Goal: Task Accomplishment & Management: Manage account settings

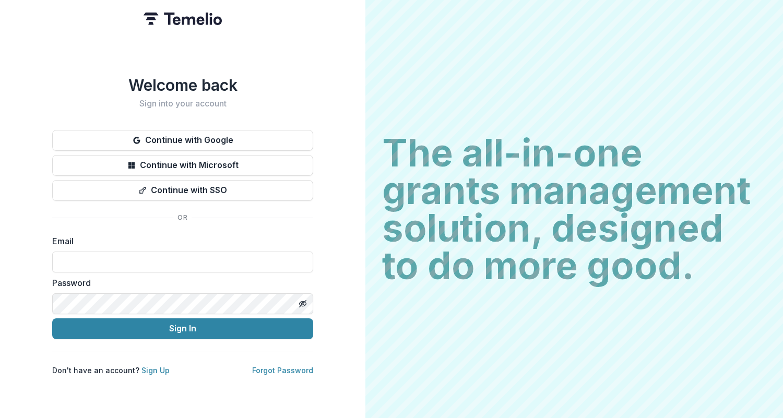
click at [204, 131] on button "Continue with Google" at bounding box center [182, 140] width 261 height 21
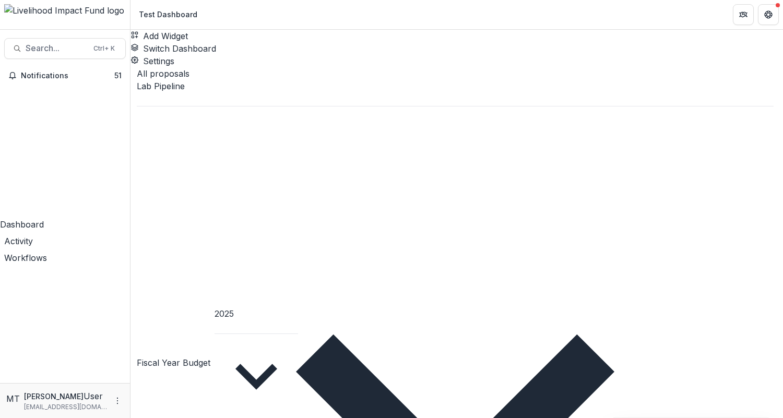
scroll to position [69, 0]
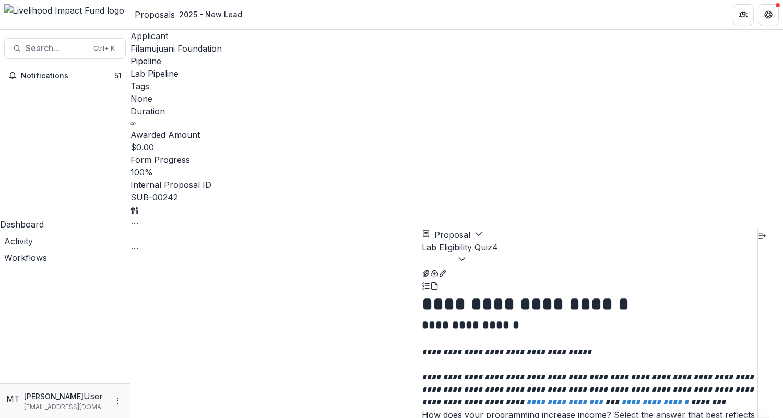
scroll to position [121, 0]
select select "**********"
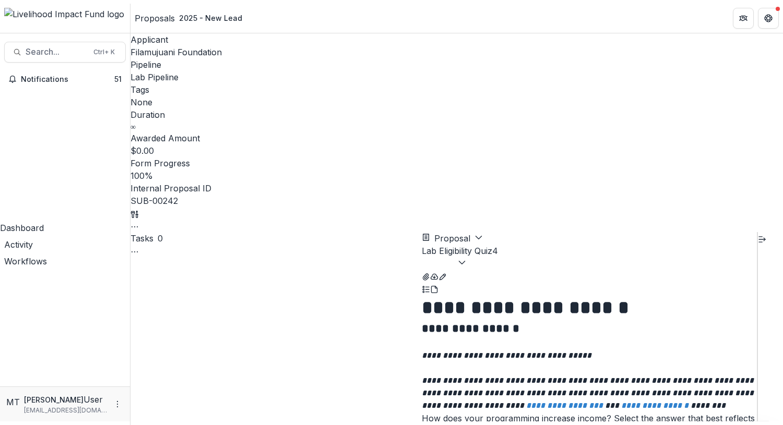
scroll to position [348, 0]
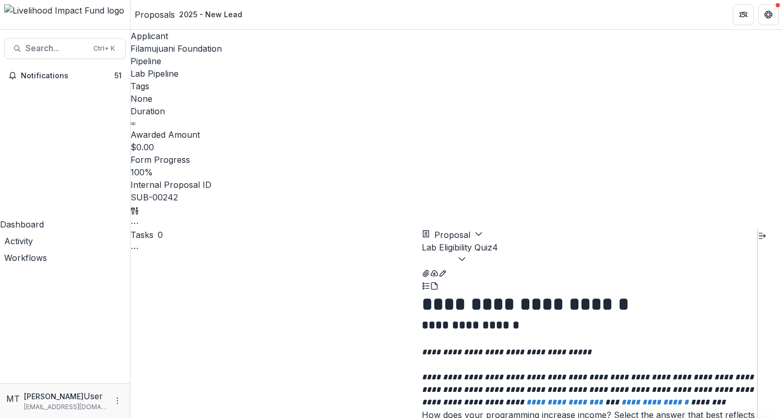
drag, startPoint x: 408, startPoint y: 170, endPoint x: 367, endPoint y: 164, distance: 40.6
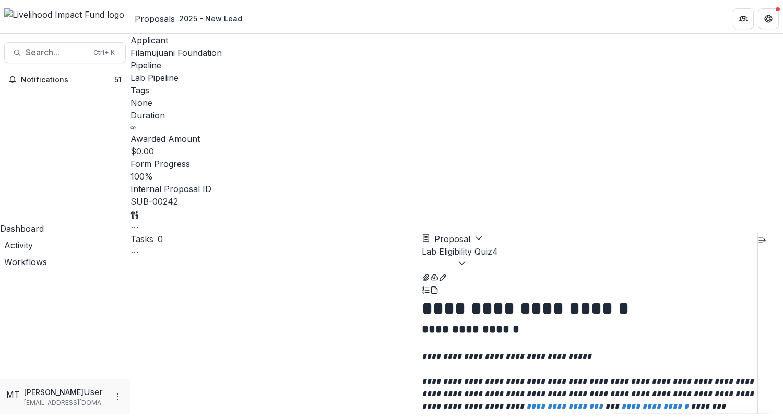
scroll to position [121, 0]
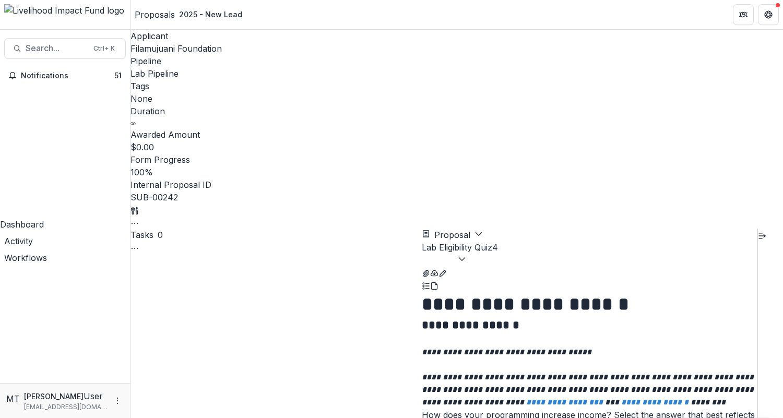
drag, startPoint x: 367, startPoint y: 170, endPoint x: 412, endPoint y: 167, distance: 45.0
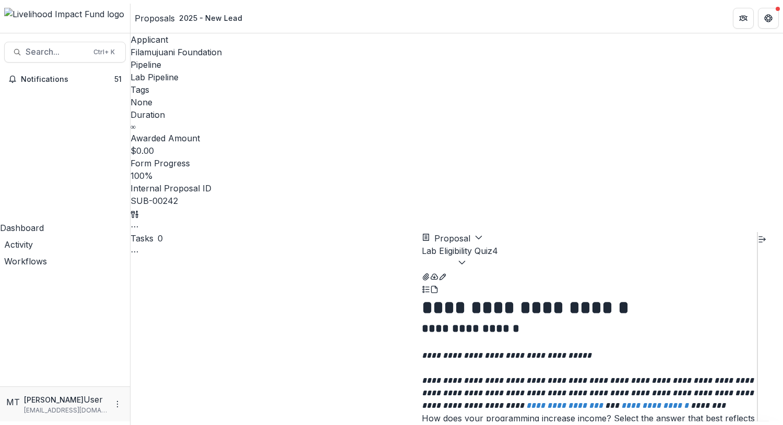
scroll to position [374, 0]
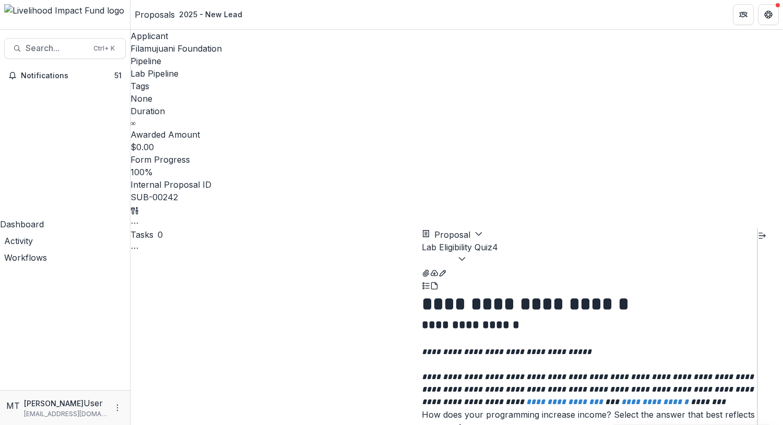
scroll to position [121, 0]
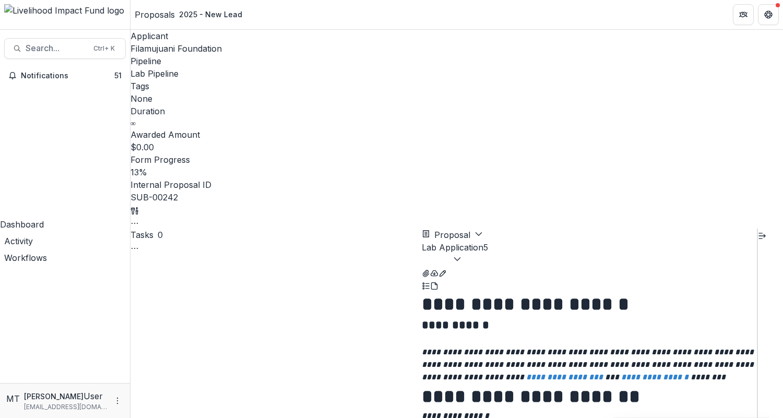
click at [169, 17] on div "Proposals" at bounding box center [155, 14] width 40 height 13
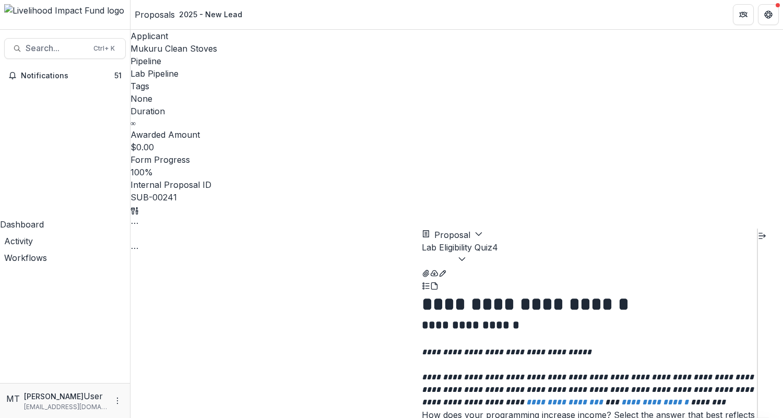
scroll to position [121, 0]
select select "**********"
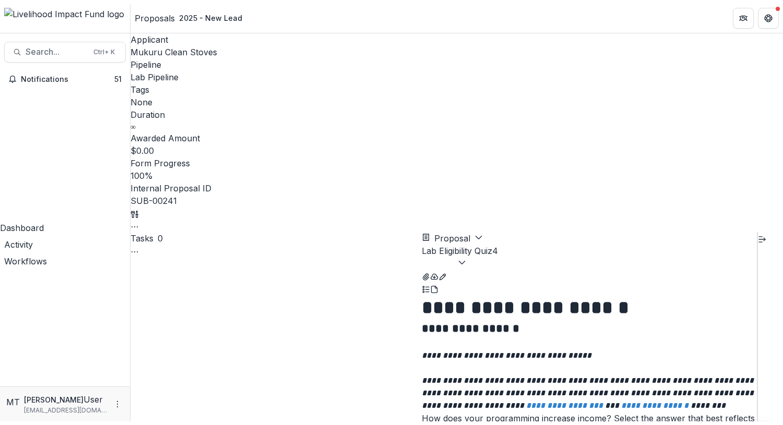
scroll to position [348, 0]
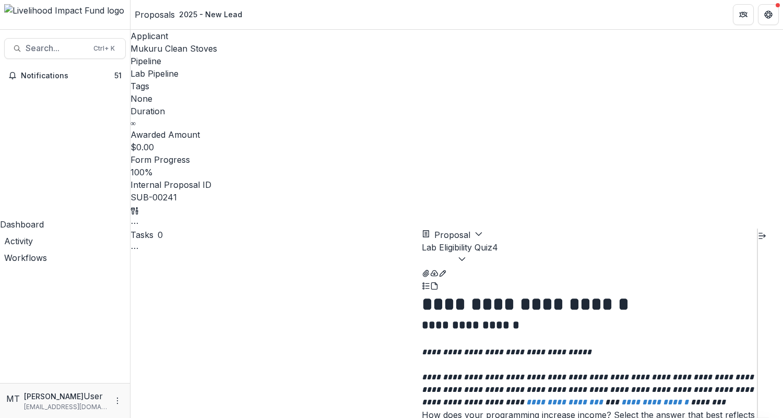
drag, startPoint x: 366, startPoint y: 170, endPoint x: 408, endPoint y: 168, distance: 41.8
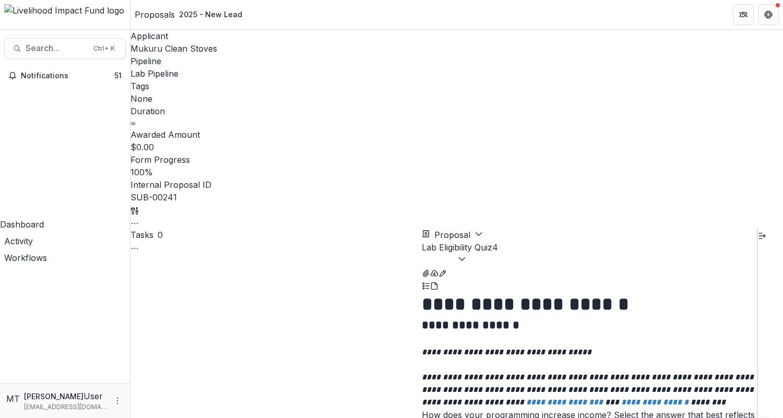
scroll to position [513, 0]
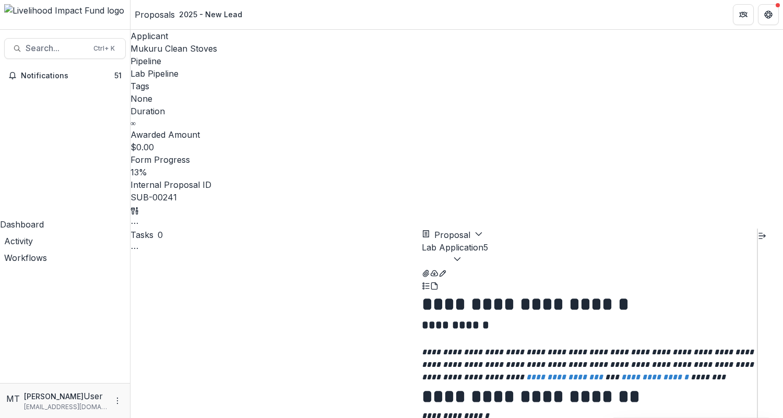
click at [161, 15] on div "Proposals" at bounding box center [155, 14] width 40 height 13
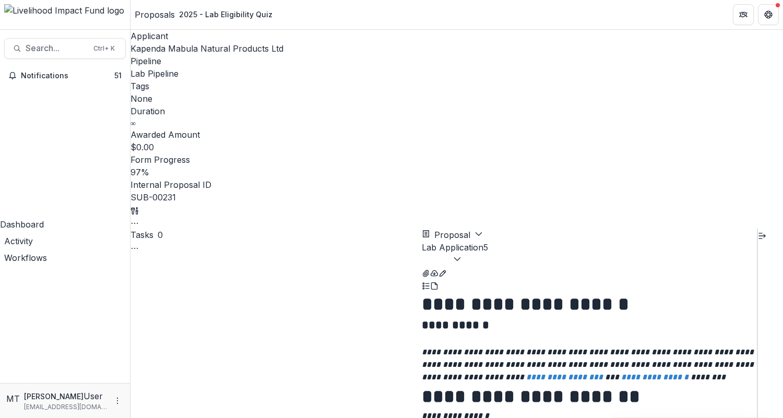
scroll to position [236, 0]
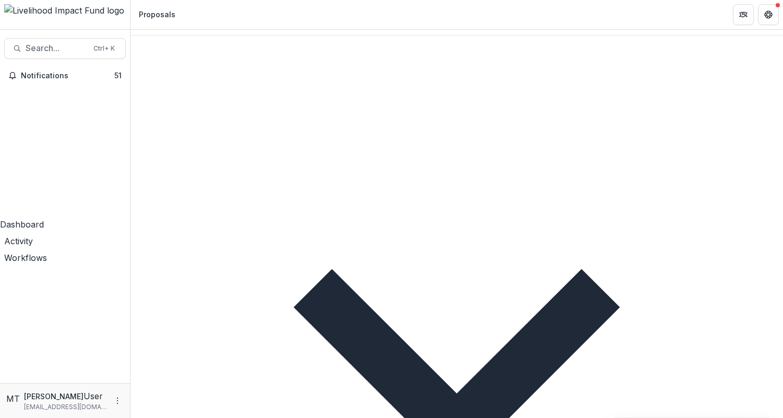
scroll to position [37, 0]
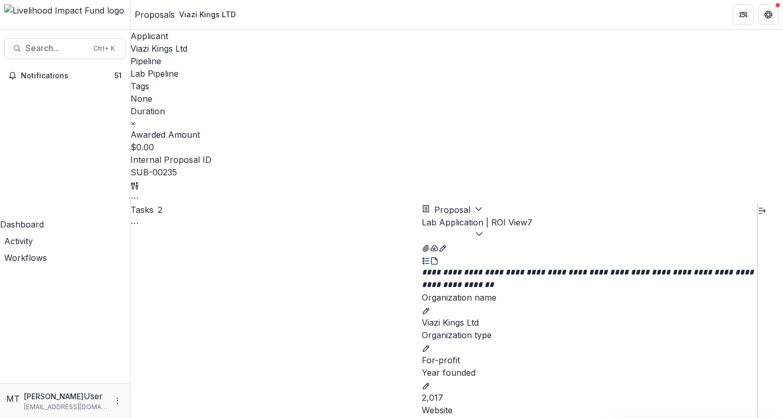
scroll to position [1547, 0]
click at [170, 49] on span "Viazi Kings Ltd" at bounding box center [159, 48] width 57 height 10
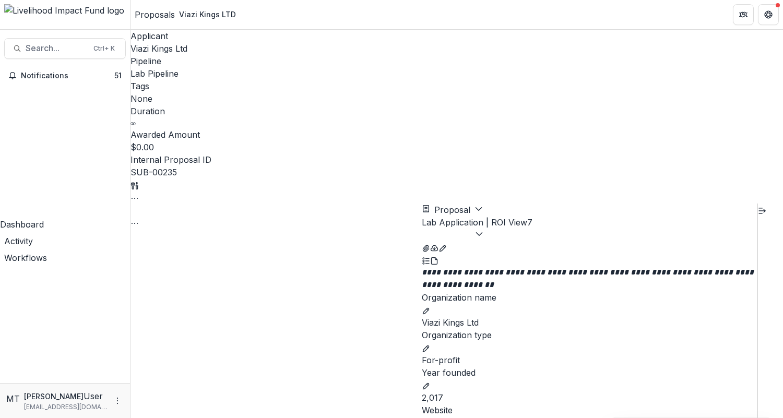
click at [532, 216] on button "Lab Application | ROI View 7" at bounding box center [477, 228] width 111 height 25
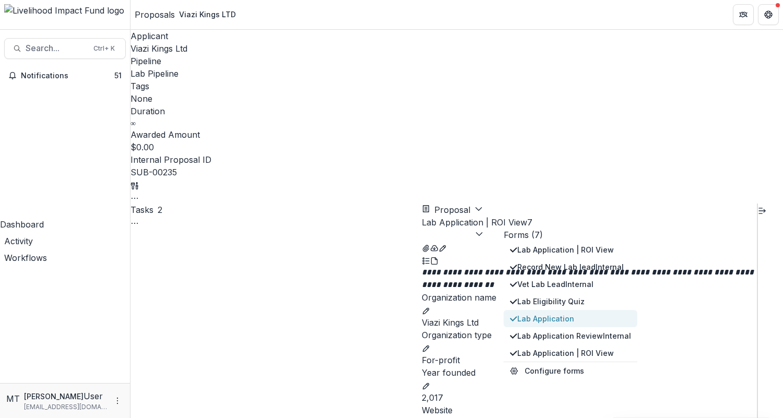
click at [567, 313] on span "Lab Application" at bounding box center [574, 318] width 114 height 11
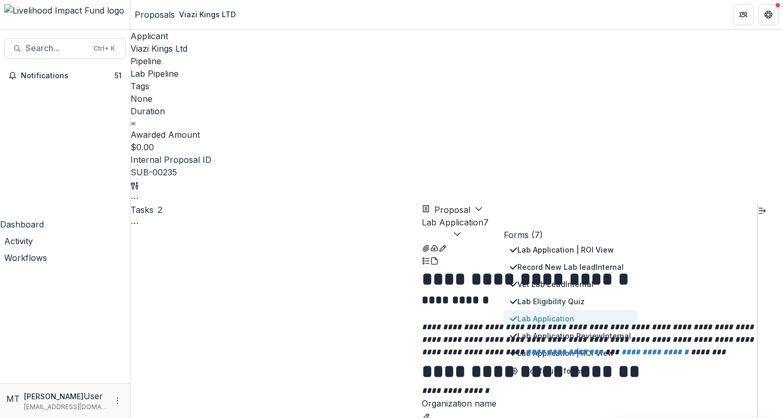
click at [565, 310] on button "Lab Application" at bounding box center [571, 318] width 134 height 17
click at [692, 309] on p at bounding box center [589, 315] width 335 height 13
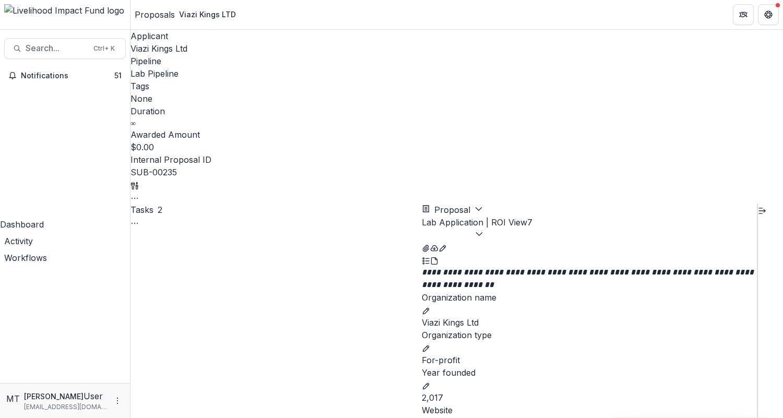
scroll to position [16, 0]
click at [532, 216] on button "Lab Application | ROI View 7" at bounding box center [477, 228] width 111 height 25
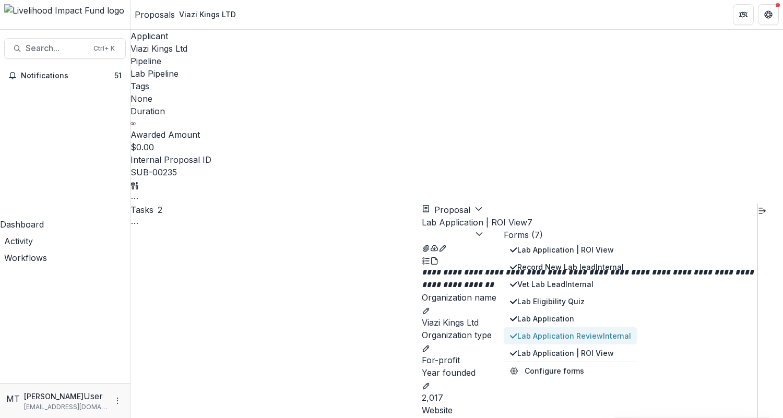
click at [571, 330] on span "Lab Application Review Internal" at bounding box center [574, 335] width 114 height 11
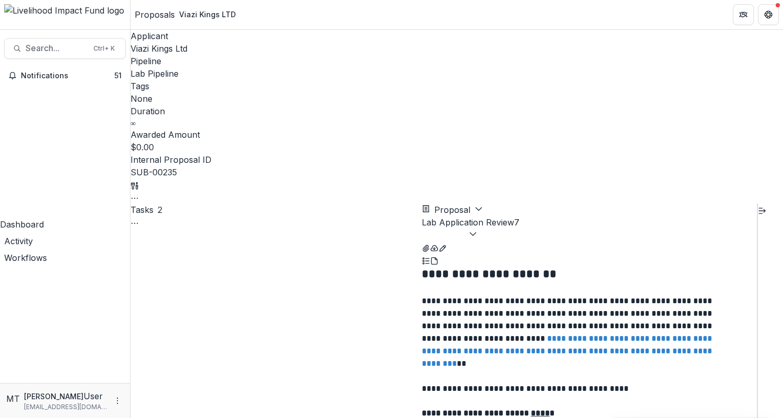
scroll to position [526, 0]
click at [519, 216] on button "Lab Application Review 7" at bounding box center [471, 228] width 98 height 25
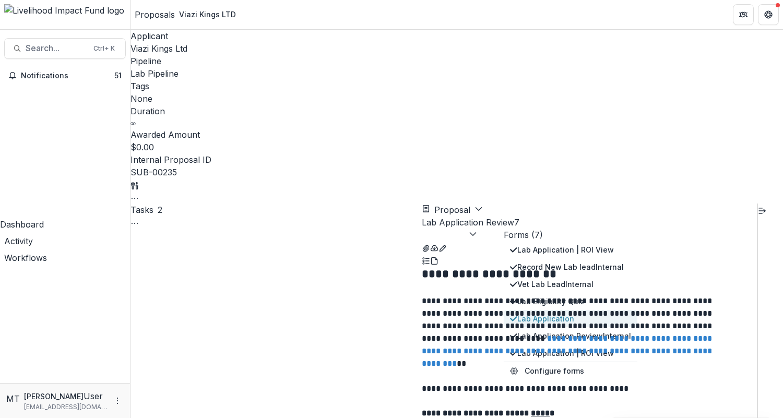
click at [557, 313] on span "Lab Application" at bounding box center [574, 318] width 114 height 11
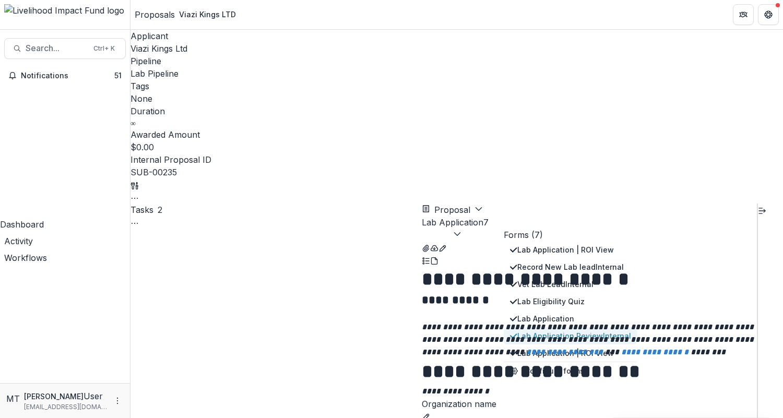
scroll to position [670, 0]
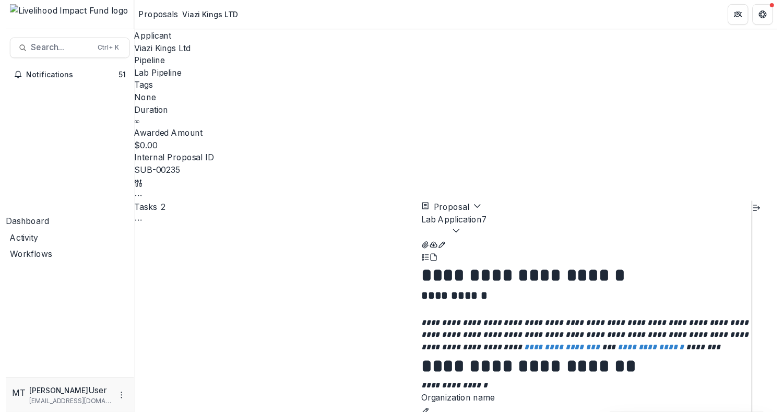
scroll to position [3663, 0]
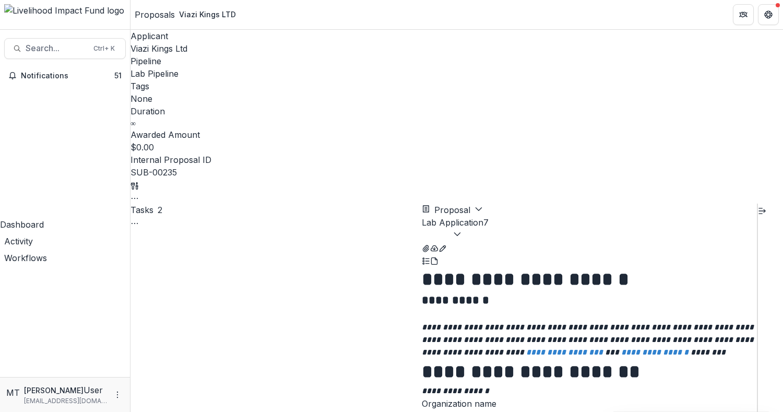
click at [86, 394] on div "Proposals" at bounding box center [65, 400] width 130 height 13
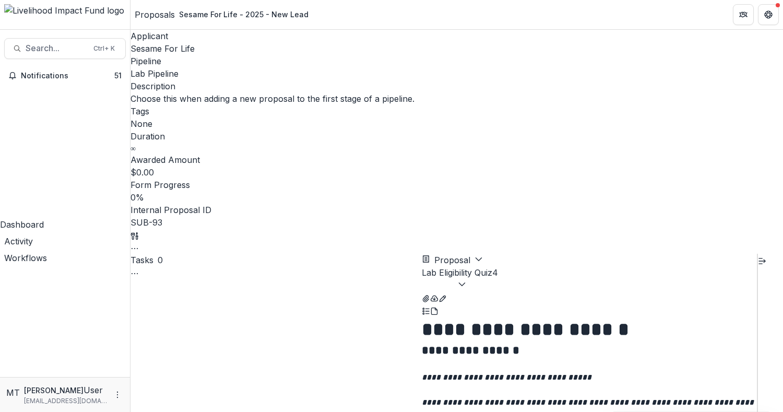
scroll to position [1058, 0]
select select "********"
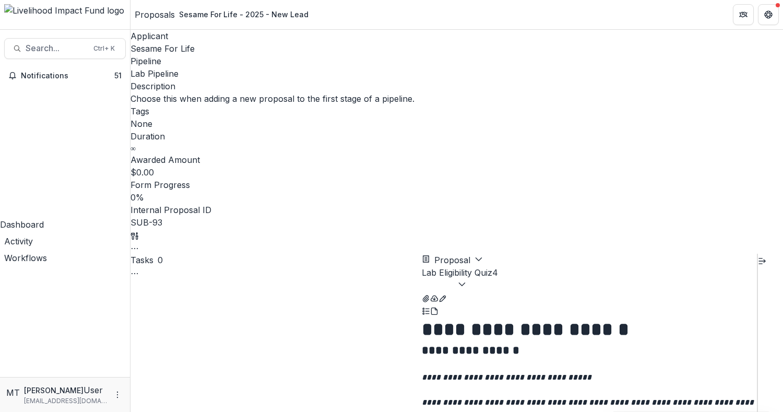
select select "********"
type input "****"
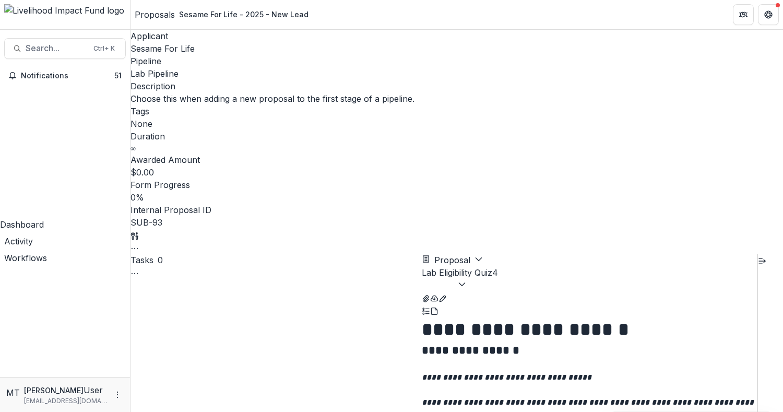
drag, startPoint x: 366, startPoint y: 199, endPoint x: 363, endPoint y: 206, distance: 7.3
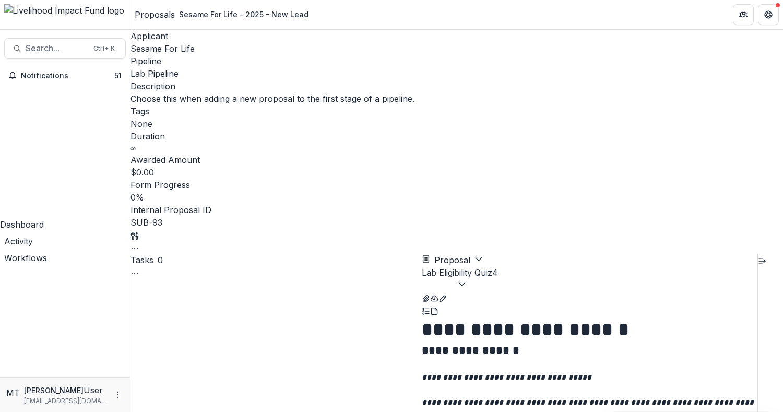
drag, startPoint x: 234, startPoint y: 193, endPoint x: 419, endPoint y: 241, distance: 191.3
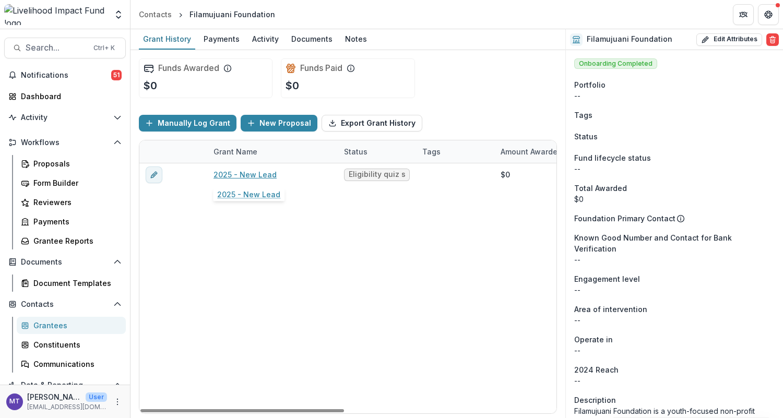
click at [249, 174] on link "2025 - New Lead" at bounding box center [245, 174] width 63 height 11
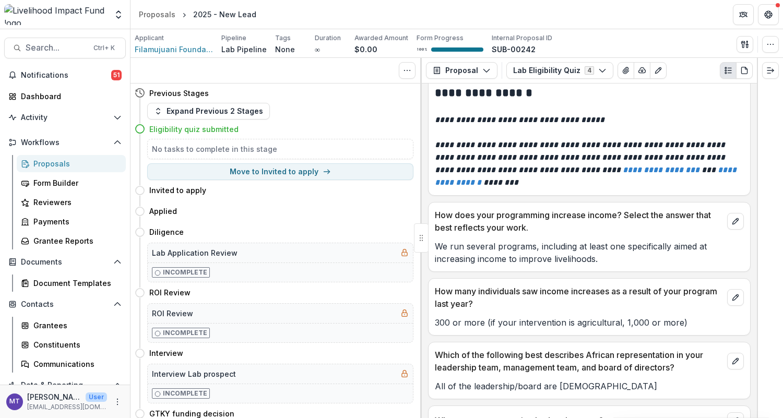
scroll to position [121, 0]
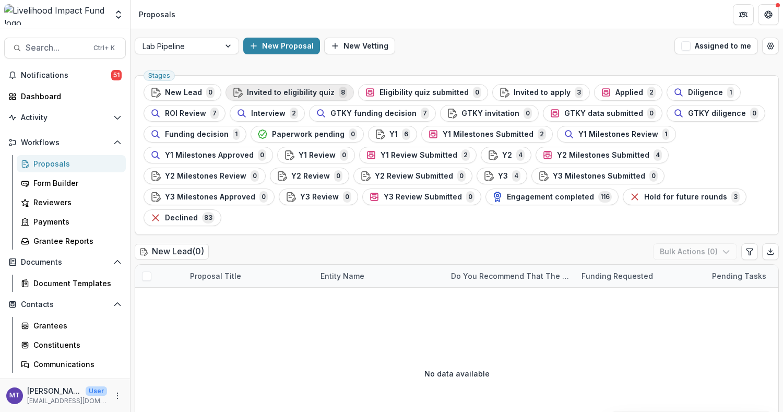
click at [313, 88] on span "Invited to eligibility quiz" at bounding box center [291, 92] width 88 height 9
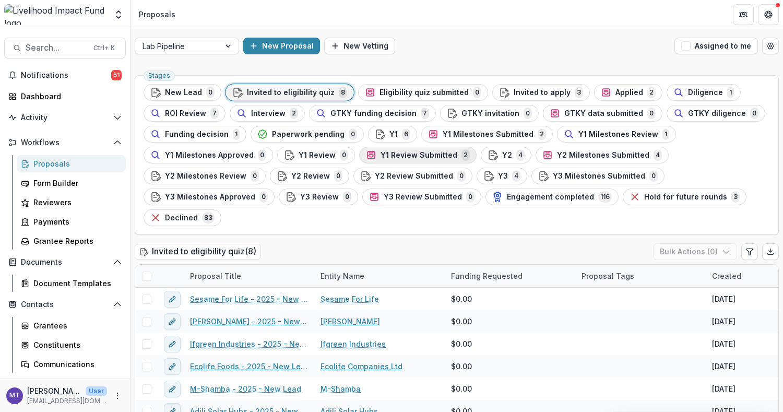
click at [438, 157] on span "Y1 Review Submitted" at bounding box center [419, 155] width 77 height 9
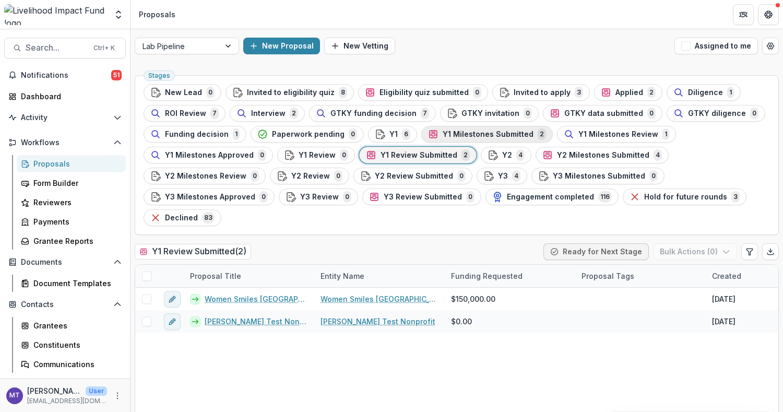
click at [515, 138] on div "Y1 Milestones Submitted 2" at bounding box center [487, 133] width 118 height 11
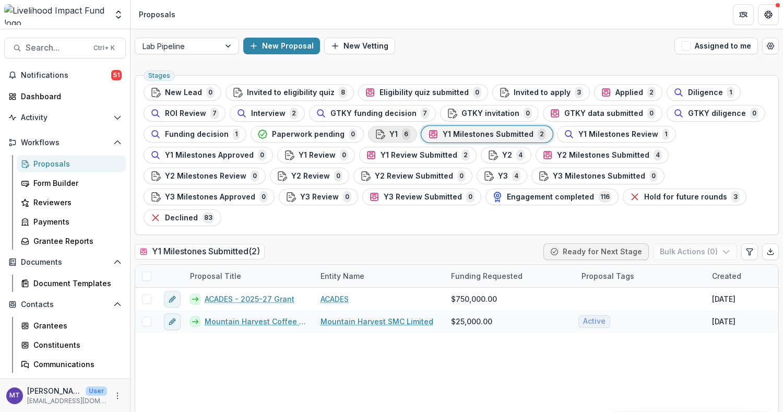
click at [390, 134] on div "Y1 6" at bounding box center [392, 133] width 35 height 11
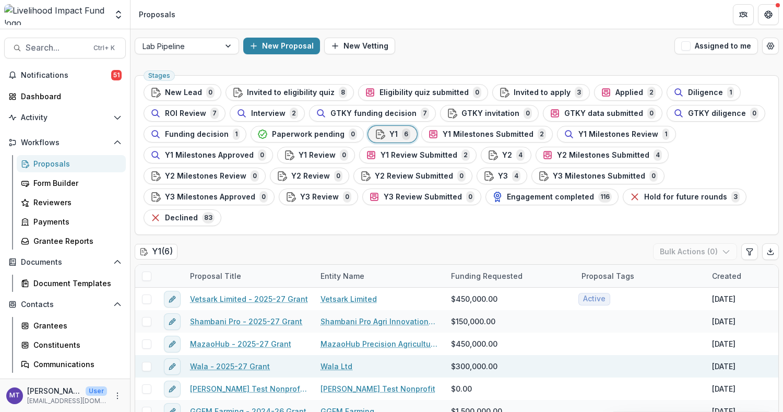
scroll to position [43, 0]
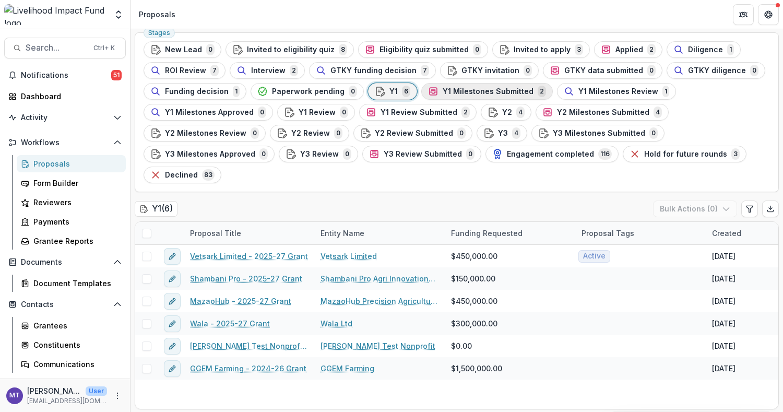
click at [490, 90] on span "Y1 Milestones Submitted" at bounding box center [488, 91] width 91 height 9
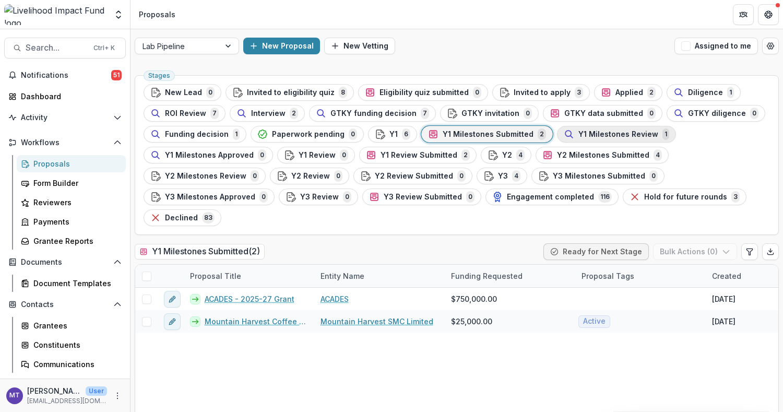
click at [607, 131] on span "Y1 Milestones Review" at bounding box center [618, 134] width 80 height 9
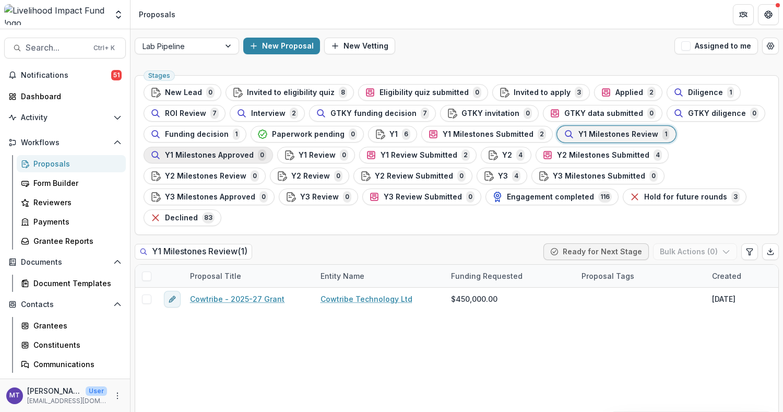
click at [235, 152] on span "Y1 Milestones Approved" at bounding box center [209, 155] width 89 height 9
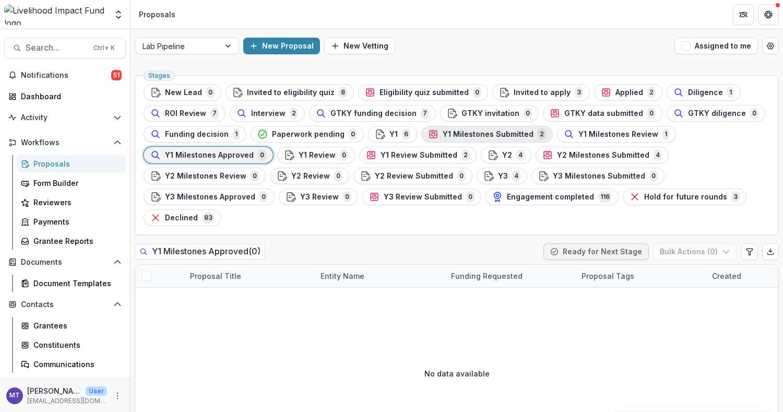
click at [494, 136] on span "Y1 Milestones Submitted" at bounding box center [488, 134] width 91 height 9
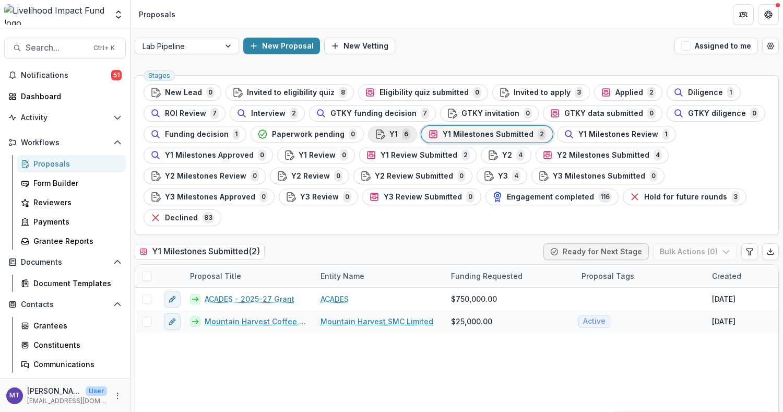
click at [390, 135] on div "Y1 6" at bounding box center [392, 133] width 35 height 11
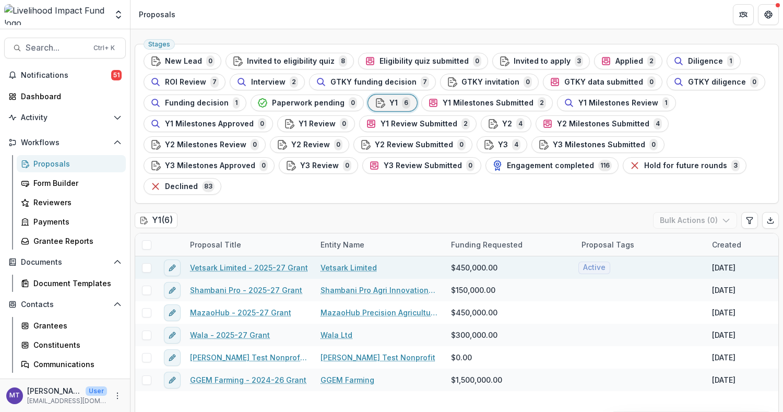
scroll to position [43, 0]
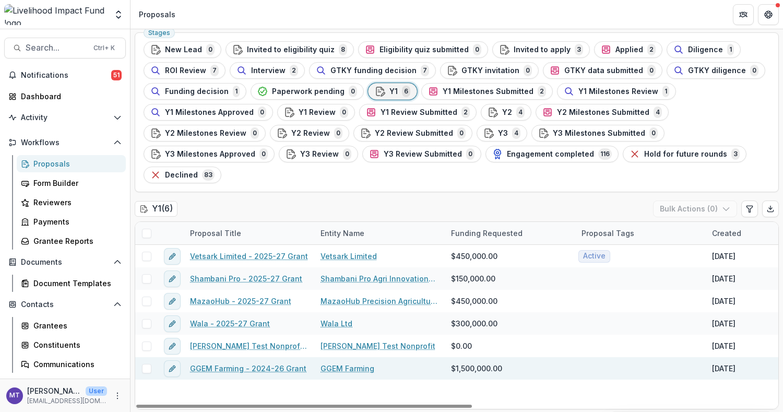
click at [286, 369] on link "GGEM Farming - 2024-26 Grant" at bounding box center [248, 368] width 116 height 11
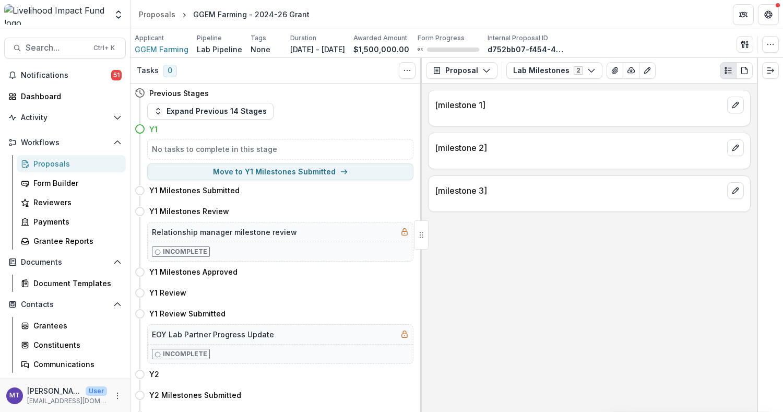
scroll to position [209, 0]
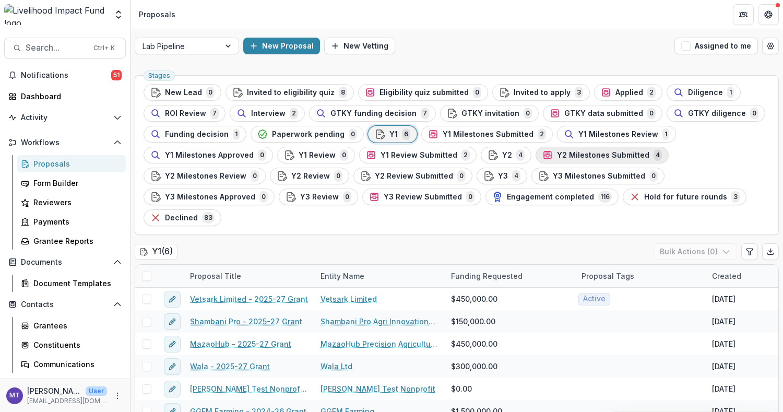
click at [582, 156] on span "Y2 Milestones Submitted" at bounding box center [603, 155] width 92 height 9
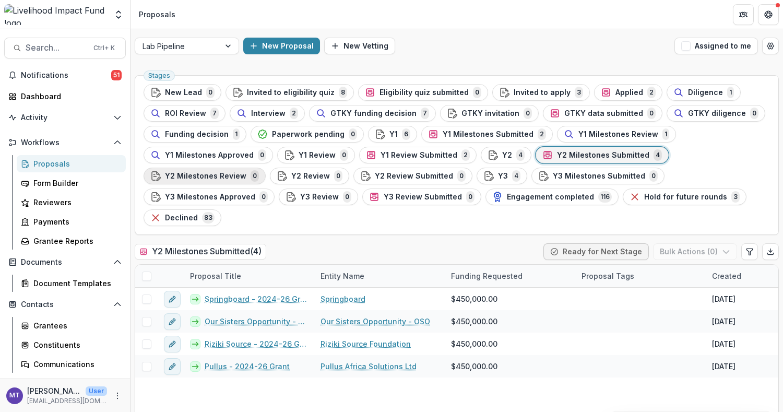
click at [222, 175] on span "Y2 Milestones Review" at bounding box center [205, 176] width 81 height 9
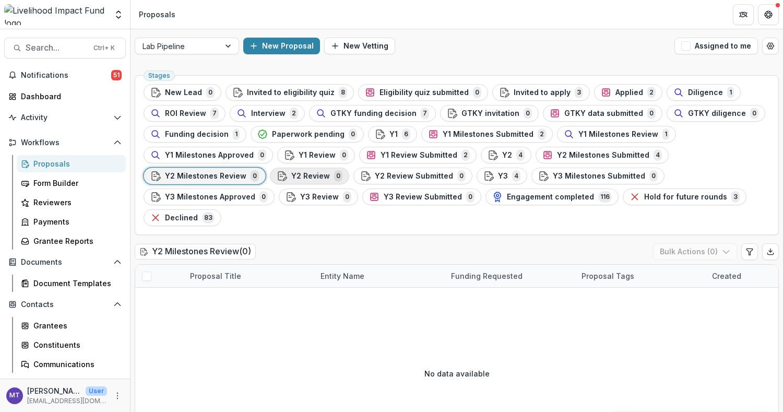
click at [295, 176] on span "Y2 Review" at bounding box center [310, 176] width 39 height 9
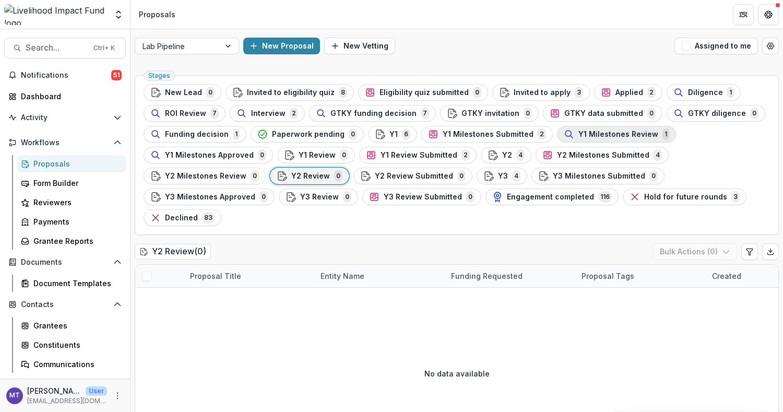
click at [606, 134] on span "Y1 Milestones Review" at bounding box center [618, 134] width 80 height 9
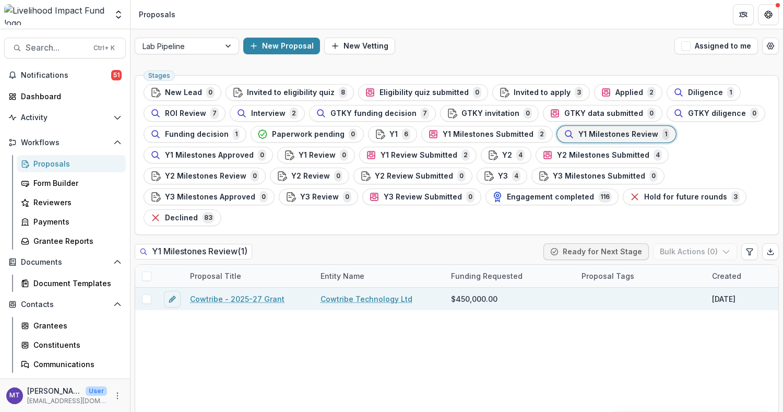
click at [244, 297] on link "Cowtribe - 2025-27 Grant" at bounding box center [237, 298] width 94 height 11
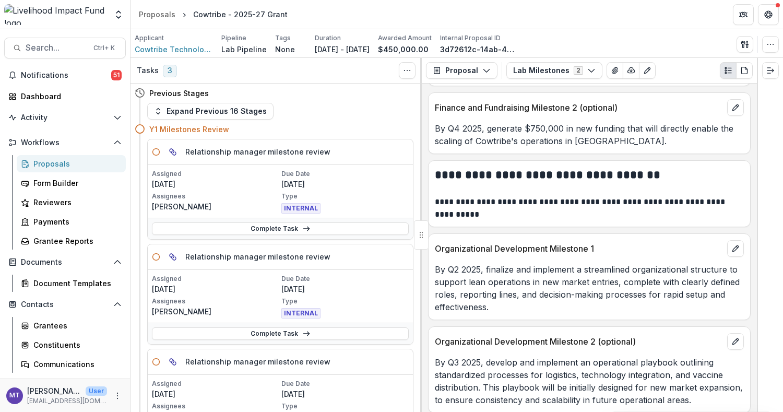
scroll to position [778, 0]
click at [331, 330] on link "Complete Task" at bounding box center [280, 333] width 257 height 13
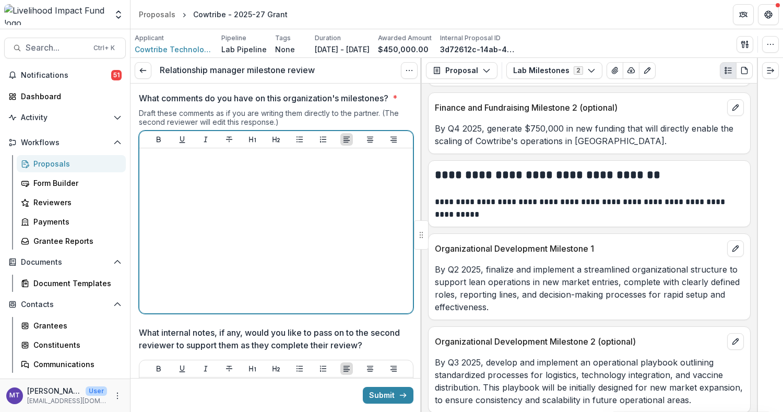
click at [309, 186] on div at bounding box center [276, 230] width 265 height 157
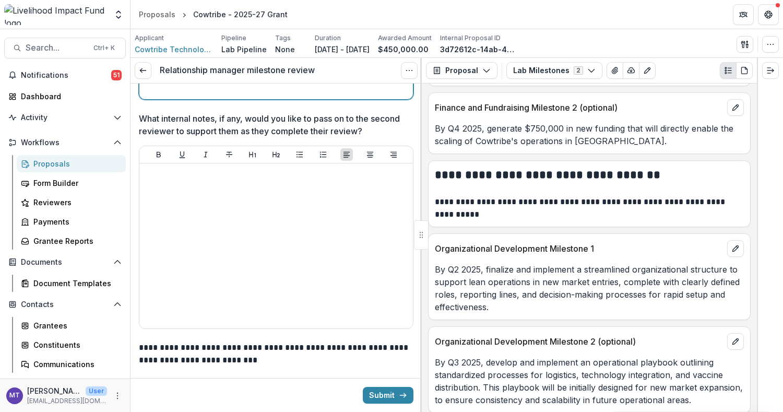
scroll to position [194, 0]
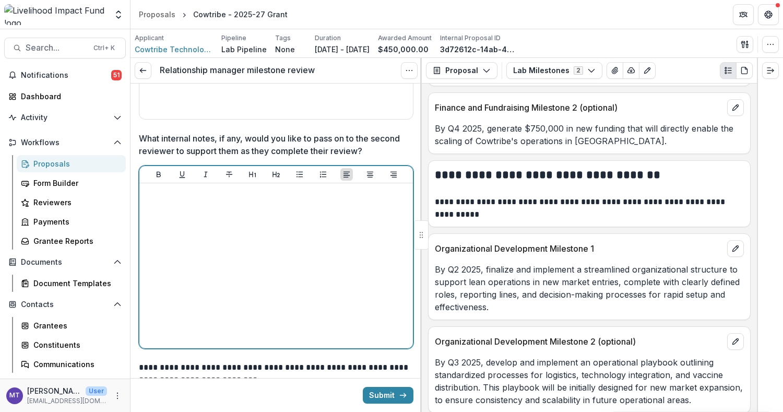
click at [328, 198] on div at bounding box center [276, 265] width 265 height 157
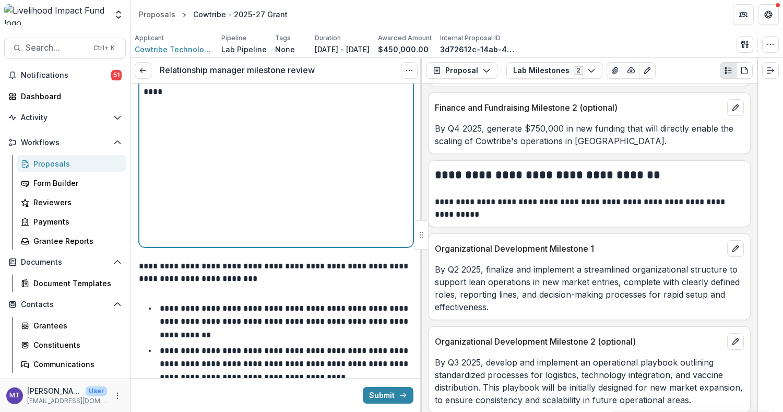
scroll to position [334, 0]
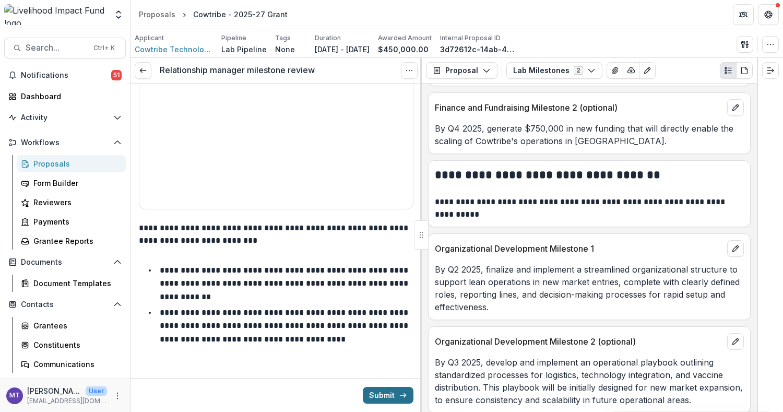
click at [381, 392] on button "Submit" at bounding box center [388, 395] width 51 height 17
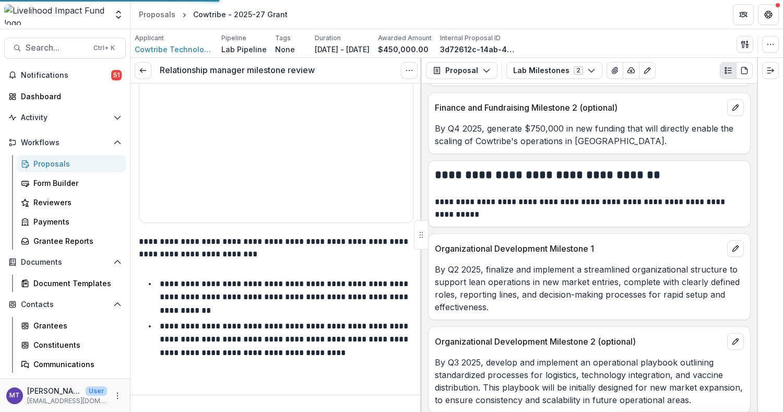
scroll to position [317, 0]
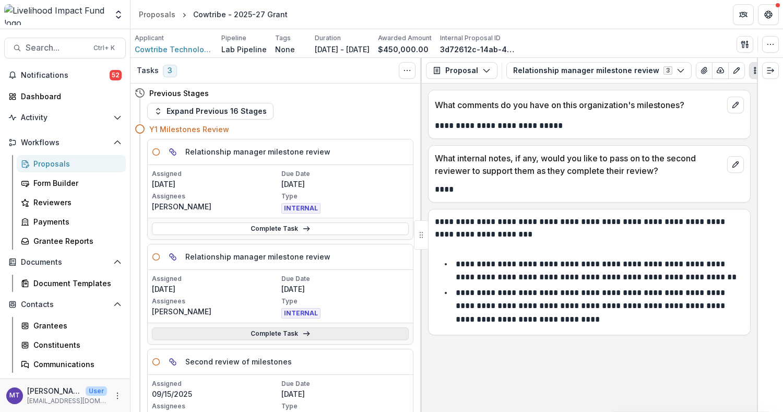
click at [268, 328] on link "Complete Task" at bounding box center [280, 333] width 257 height 13
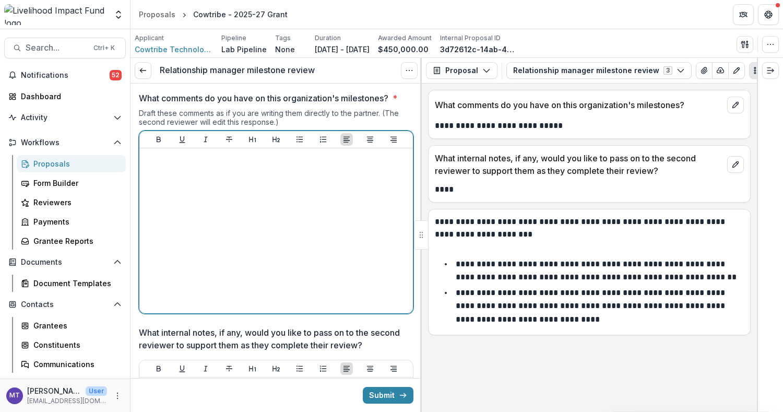
click at [303, 209] on div at bounding box center [276, 230] width 265 height 157
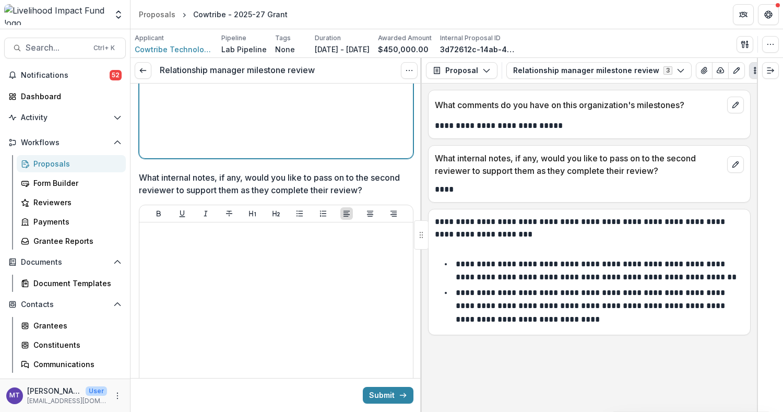
scroll to position [278, 0]
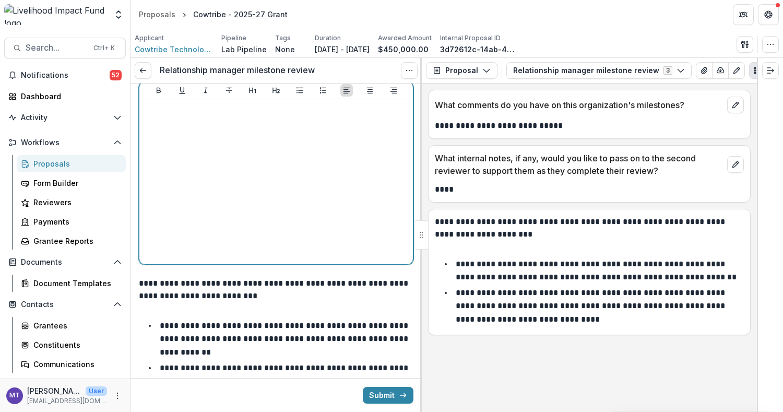
click at [329, 203] on div at bounding box center [276, 181] width 265 height 157
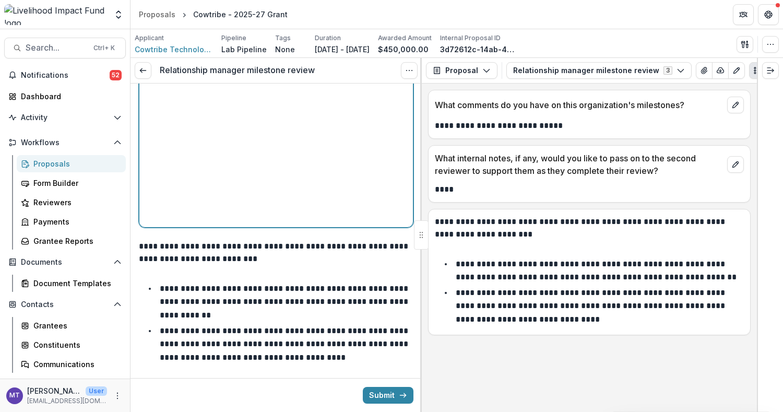
scroll to position [334, 0]
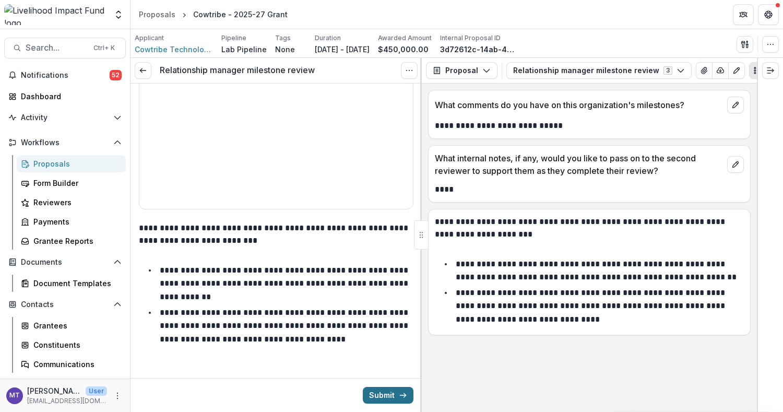
click at [374, 396] on button "Submit" at bounding box center [388, 395] width 51 height 17
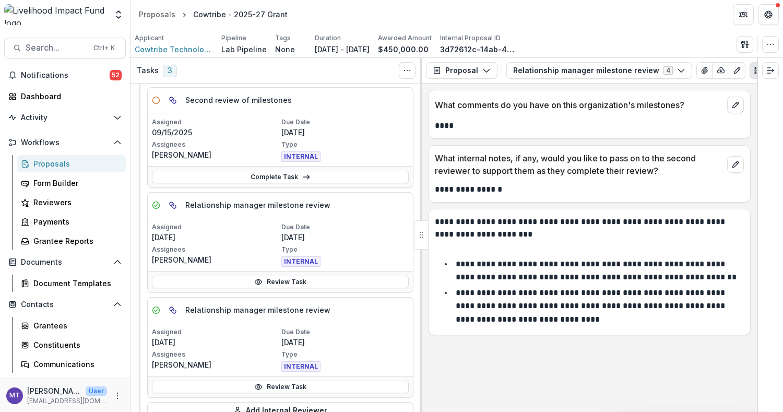
scroll to position [209, 0]
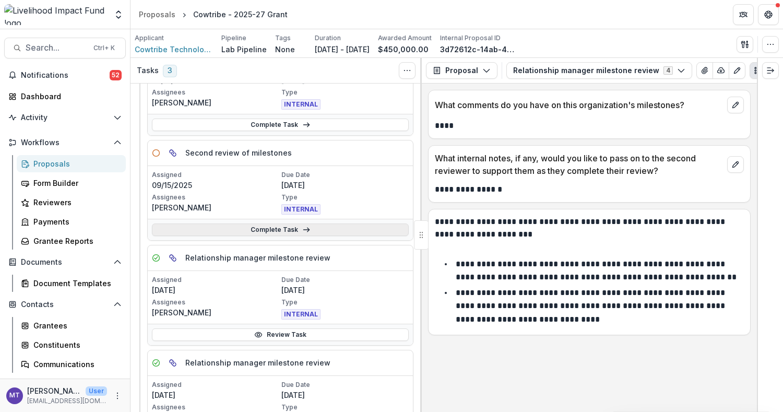
click at [327, 224] on link "Complete Task" at bounding box center [280, 229] width 257 height 13
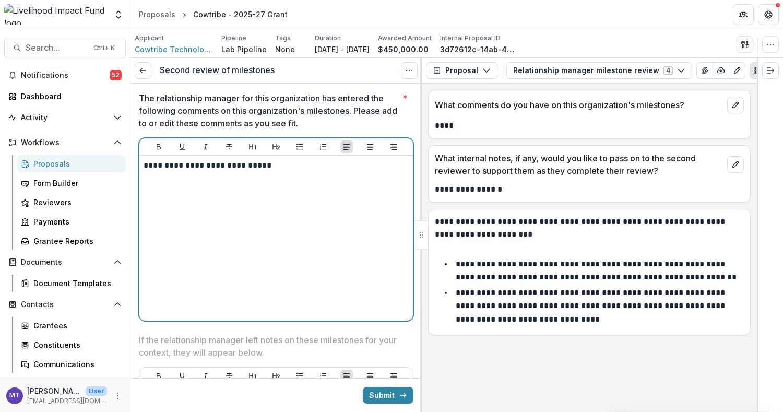
click at [327, 236] on div "**********" at bounding box center [276, 238] width 265 height 157
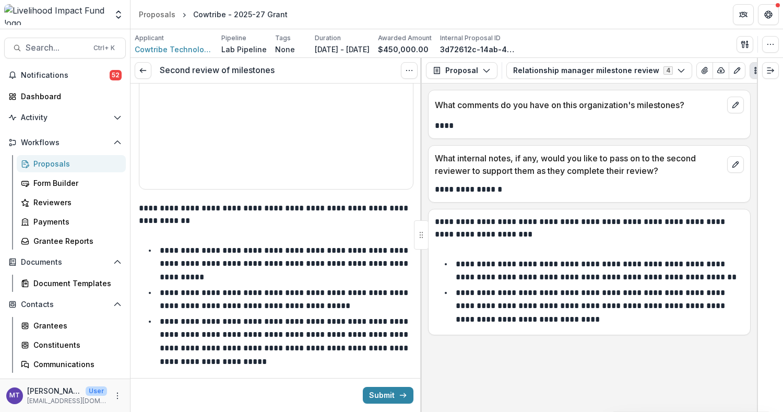
scroll to position [383, 0]
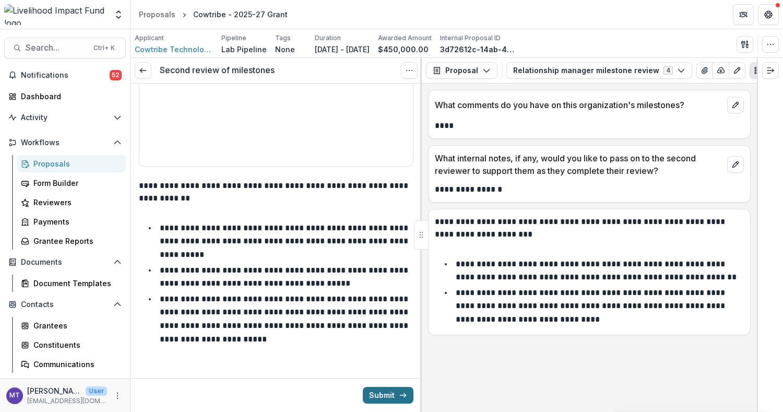
click at [380, 393] on button "Submit" at bounding box center [388, 395] width 51 height 17
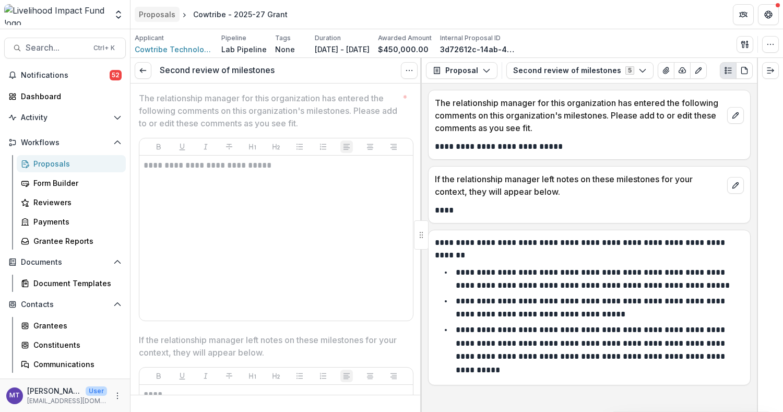
click at [172, 16] on div "Proposals" at bounding box center [157, 14] width 37 height 11
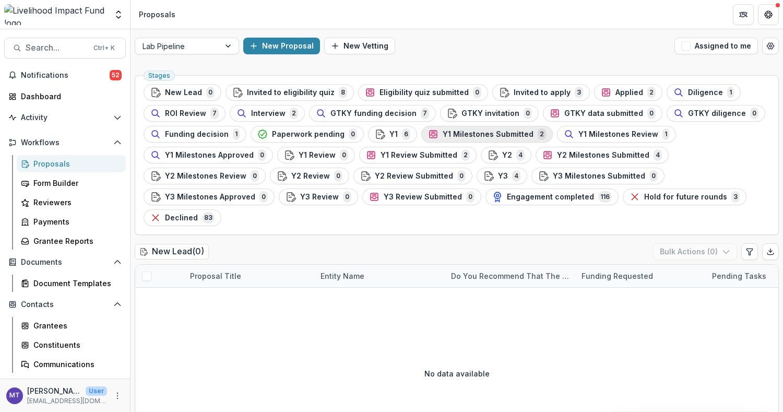
click at [455, 131] on span "Y1 Milestones Submitted" at bounding box center [488, 134] width 91 height 9
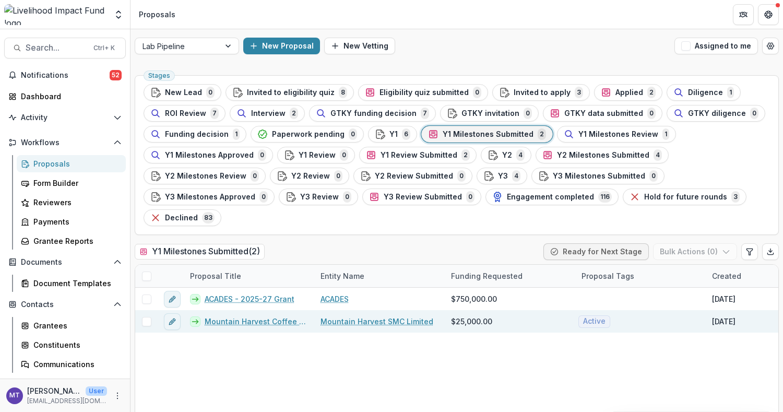
click at [254, 319] on link "Mountain Harvest Coffee - 2025 GTKY" at bounding box center [256, 321] width 103 height 11
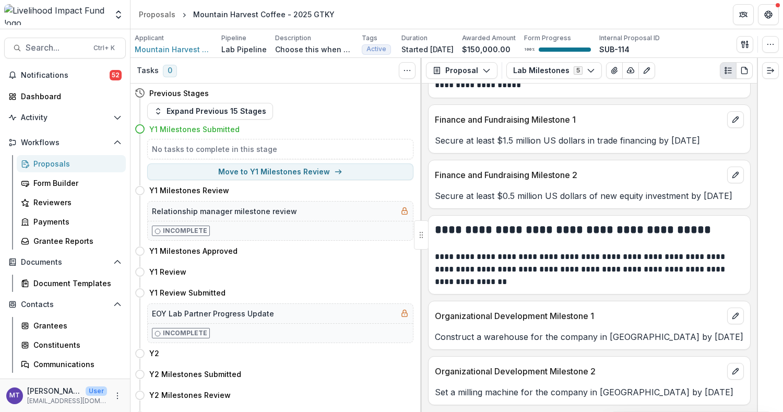
scroll to position [571, 0]
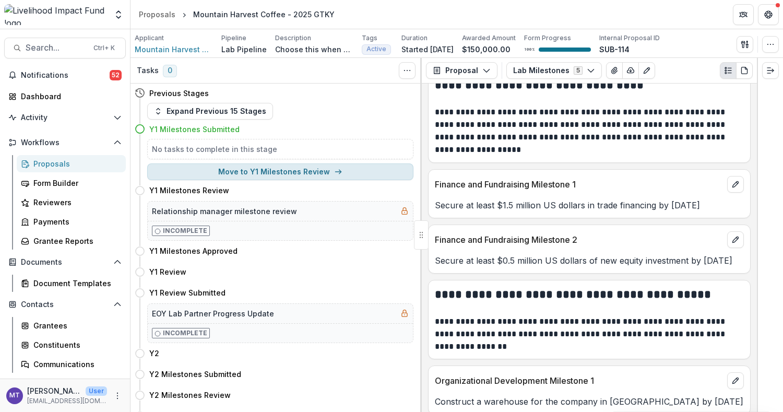
click at [282, 170] on button "Move to Y1 Milestones Review" at bounding box center [280, 171] width 266 height 17
select select "**********"
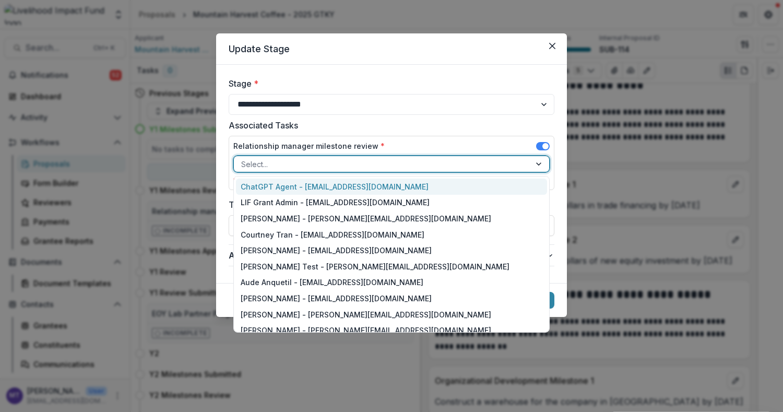
click at [287, 162] on div at bounding box center [382, 164] width 282 height 13
click at [374, 139] on div "Relationship manager milestone review * 44 results available. Use Up and Down t…" at bounding box center [392, 163] width 326 height 54
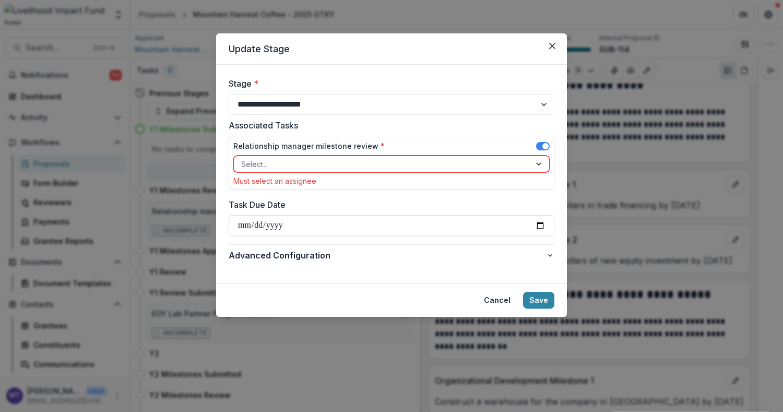
click at [370, 157] on div "Select..." at bounding box center [382, 164] width 297 height 15
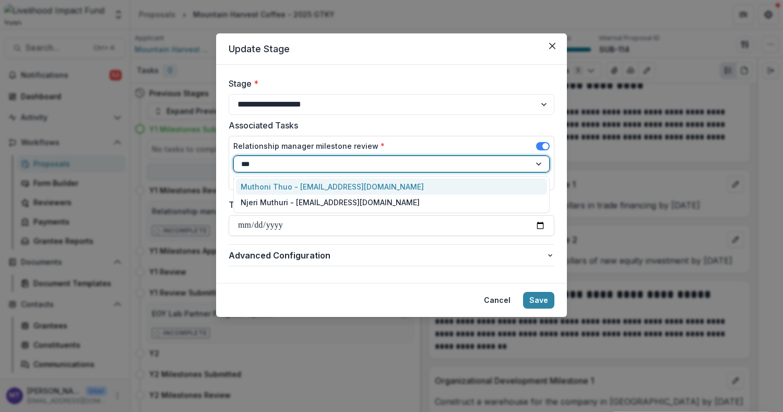
type input "****"
click at [376, 189] on div "Muthoni Thuo - [EMAIL_ADDRESS][DOMAIN_NAME]" at bounding box center [392, 187] width 312 height 16
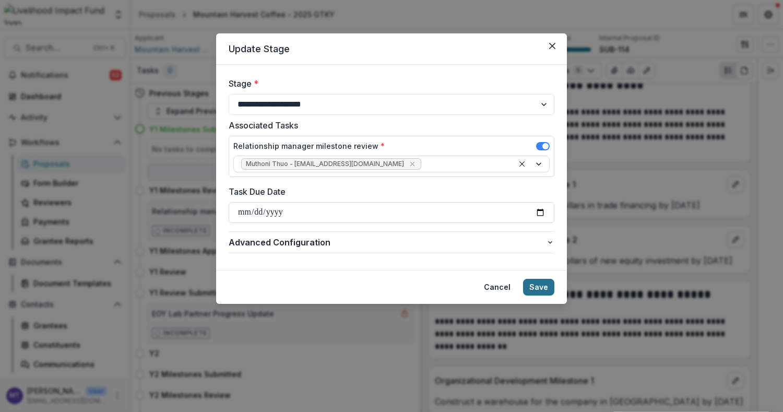
click at [544, 290] on button "Save" at bounding box center [538, 287] width 31 height 17
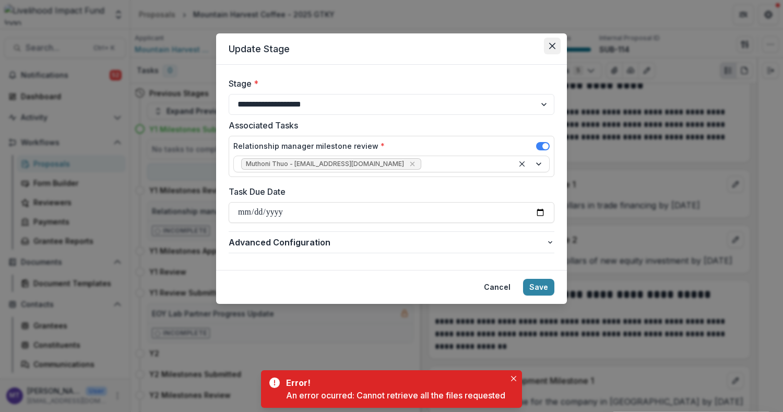
click at [552, 47] on icon "Close" at bounding box center [552, 46] width 6 height 6
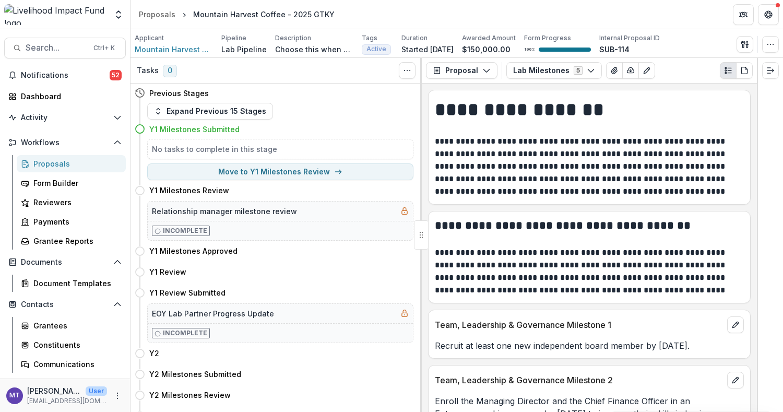
scroll to position [139, 0]
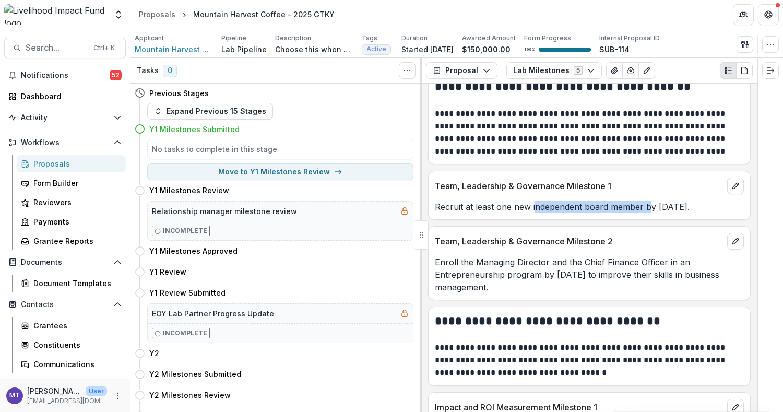
drag, startPoint x: 646, startPoint y: 208, endPoint x: 536, endPoint y: 205, distance: 110.2
click at [536, 205] on p "Recruit at least one new independent board member by [DATE]." at bounding box center [589, 206] width 309 height 13
click at [596, 205] on p "Recruit at least one new independent board member by [DATE]." at bounding box center [589, 206] width 309 height 13
drag, startPoint x: 636, startPoint y: 202, endPoint x: 601, endPoint y: 203, distance: 35.0
click at [601, 203] on p "Recruit at least one new independent board member by [DATE]." at bounding box center [589, 206] width 309 height 13
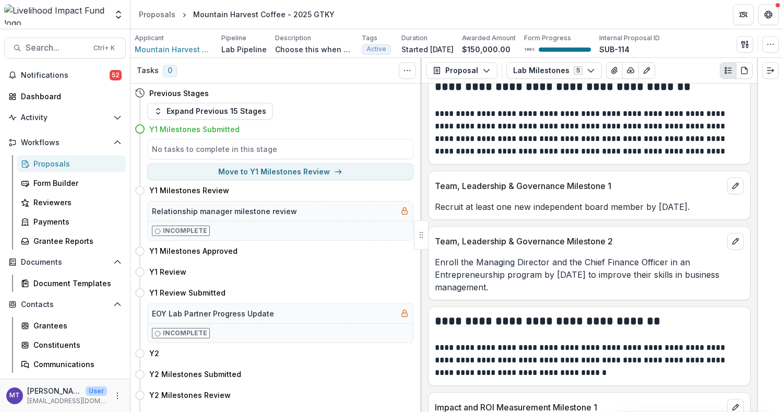
click at [552, 285] on p "Enroll the Managing Director and the Chief Finance Officer in an Entrepreneursh…" at bounding box center [589, 275] width 309 height 38
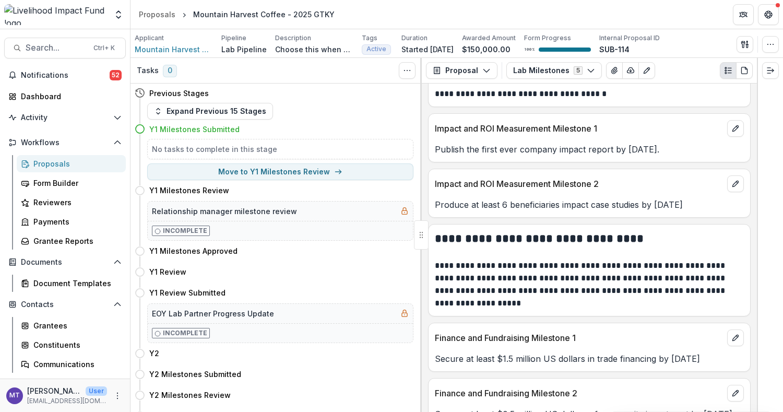
scroll to position [348, 0]
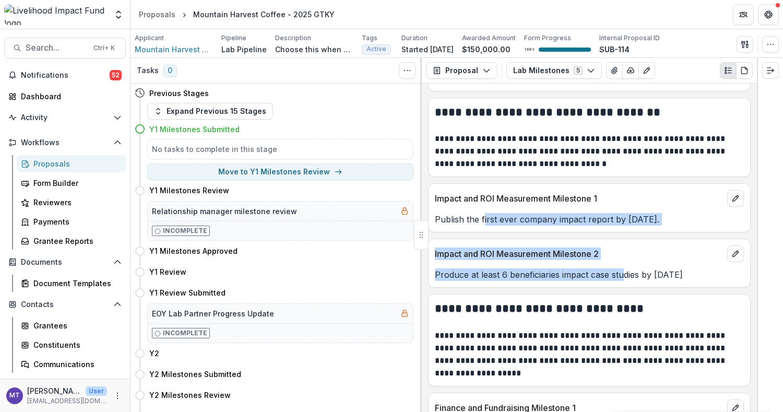
drag, startPoint x: 616, startPoint y: 270, endPoint x: 482, endPoint y: 210, distance: 147.2
click at [482, 210] on div "**********" at bounding box center [589, 248] width 335 height 328
click at [586, 272] on p "Produce at least 6 beneficiaries impact case studies by [DATE]" at bounding box center [589, 274] width 309 height 13
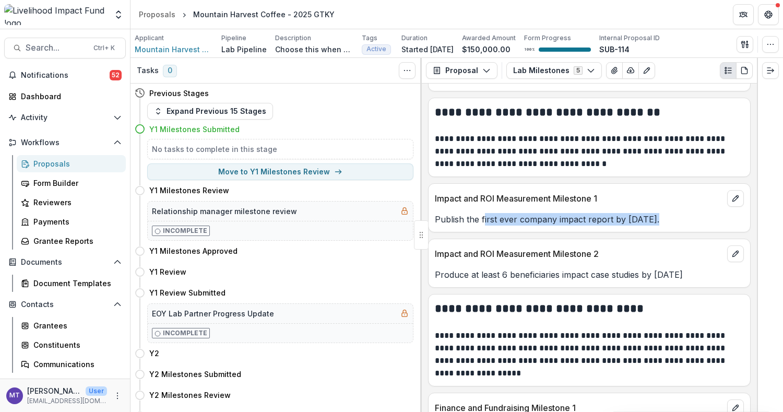
drag, startPoint x: 483, startPoint y: 219, endPoint x: 656, endPoint y: 221, distance: 173.3
click at [656, 221] on p "Publish the first ever company impact report by [DATE]." at bounding box center [589, 219] width 309 height 13
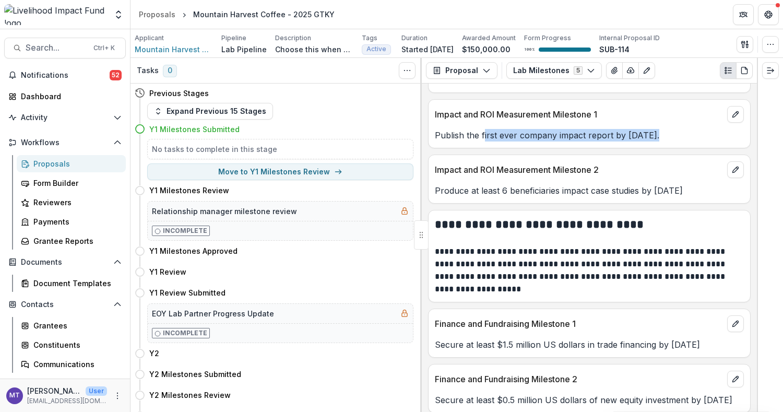
scroll to position [362, 0]
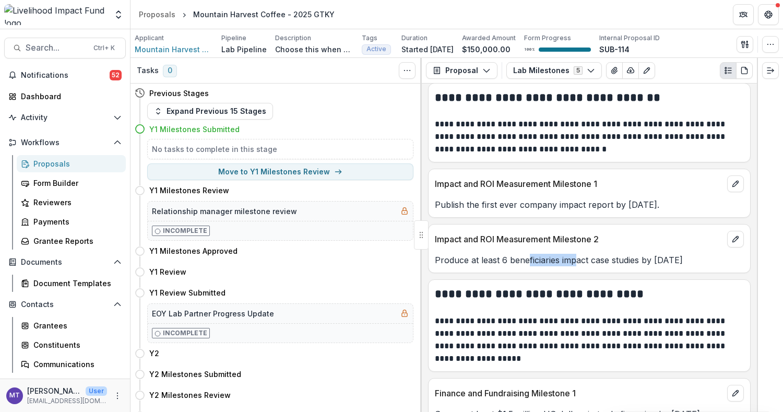
drag, startPoint x: 576, startPoint y: 260, endPoint x: 527, endPoint y: 258, distance: 49.7
click at [527, 258] on p "Produce at least 6 beneficiaries impact case studies by [DATE]" at bounding box center [589, 260] width 309 height 13
drag, startPoint x: 553, startPoint y: 199, endPoint x: 483, endPoint y: 193, distance: 70.2
click at [483, 193] on div "Publish the first ever company impact report by [DATE]." at bounding box center [590, 201] width 322 height 19
drag, startPoint x: 564, startPoint y: 254, endPoint x: 477, endPoint y: 247, distance: 87.4
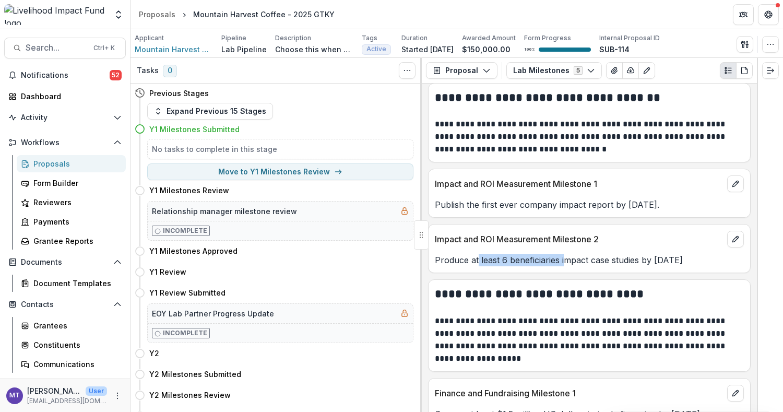
click at [477, 247] on div "Produce at least 6 beneficiaries impact case studies by [DATE]" at bounding box center [590, 256] width 322 height 19
drag, startPoint x: 556, startPoint y: 201, endPoint x: 512, endPoint y: 207, distance: 44.7
click at [513, 206] on p "Publish the first ever company impact report by [DATE]." at bounding box center [589, 204] width 309 height 13
drag, startPoint x: 544, startPoint y: 256, endPoint x: 496, endPoint y: 254, distance: 47.5
click at [496, 254] on p "Produce at least 6 beneficiaries impact case studies by [DATE]" at bounding box center [589, 260] width 309 height 13
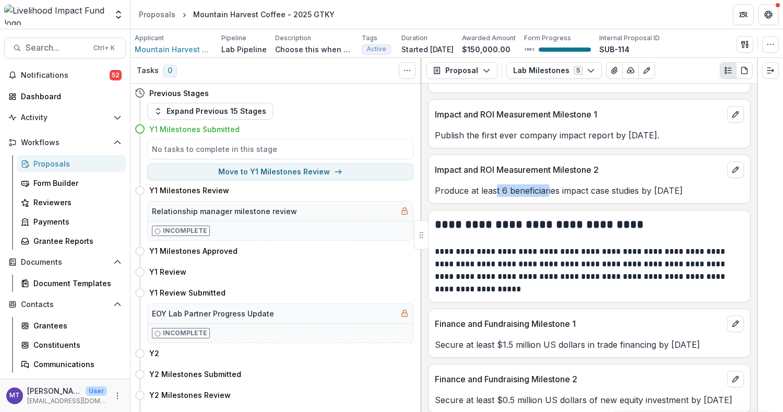
scroll to position [501, 0]
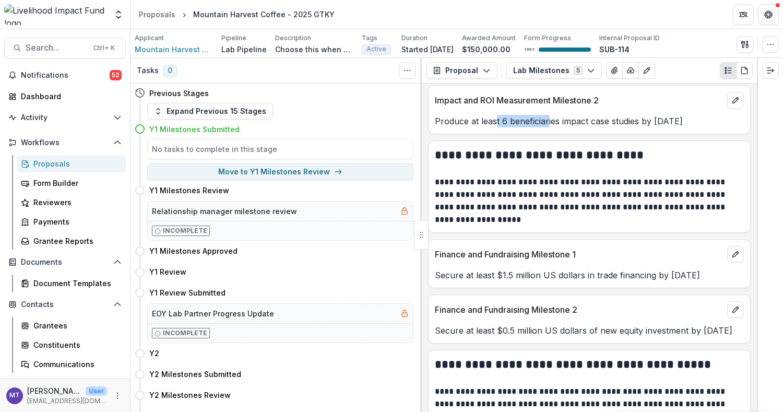
drag, startPoint x: 706, startPoint y: 274, endPoint x: 574, endPoint y: 273, distance: 132.1
click at [574, 273] on p "Secure at least $1.5 million US dollars in trade financing by [DATE]" at bounding box center [589, 275] width 309 height 13
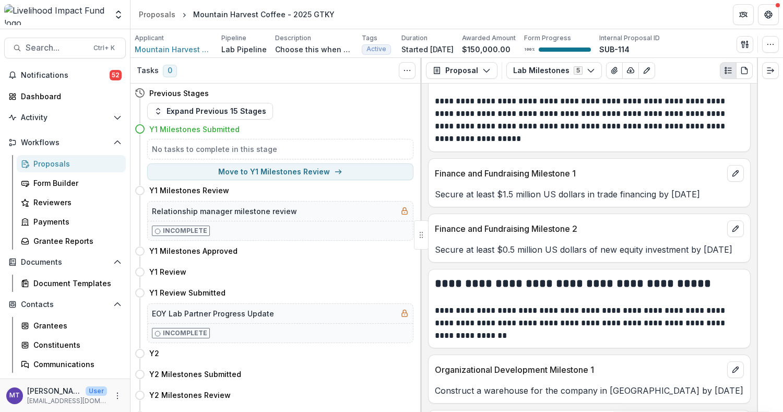
scroll to position [571, 0]
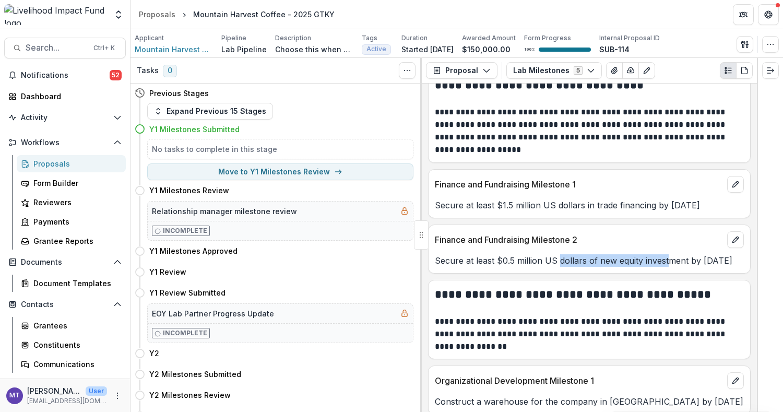
drag, startPoint x: 665, startPoint y: 256, endPoint x: 559, endPoint y: 251, distance: 105.6
click at [559, 254] on p "Secure at least $0.5 million US dollars of new equity investment by [DATE]" at bounding box center [589, 260] width 309 height 13
drag, startPoint x: 570, startPoint y: 202, endPoint x: 519, endPoint y: 202, distance: 50.6
click at [519, 202] on p "Secure at least $1.5 million US dollars in trade financing by [DATE]" at bounding box center [589, 205] width 309 height 13
drag, startPoint x: 596, startPoint y: 258, endPoint x: 507, endPoint y: 258, distance: 88.2
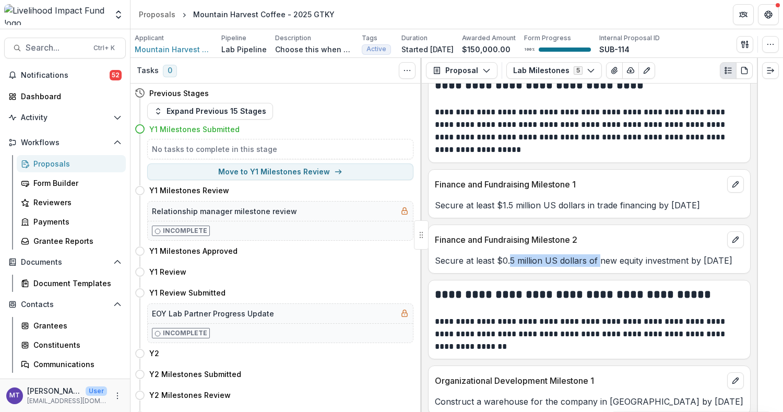
click at [507, 258] on p "Secure at least $0.5 million US dollars of new equity investment by [DATE]" at bounding box center [589, 260] width 309 height 13
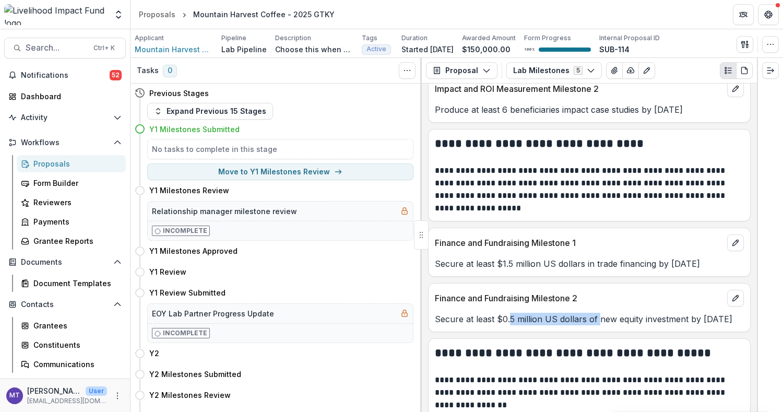
scroll to position [501, 0]
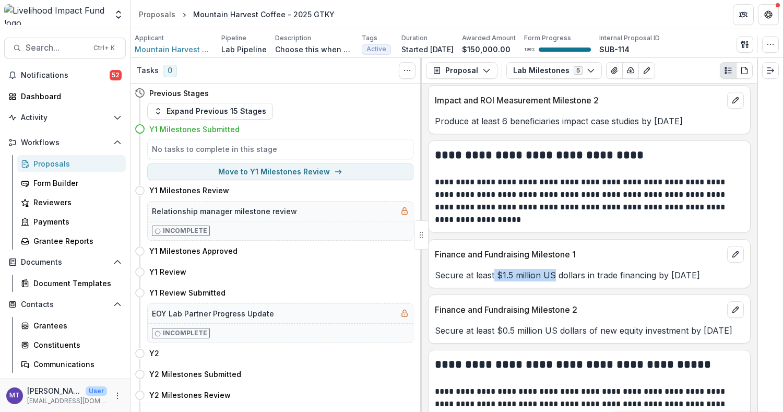
drag, startPoint x: 554, startPoint y: 264, endPoint x: 494, endPoint y: 266, distance: 60.1
click at [494, 269] on p "Secure at least $1.5 million US dollars in trade financing by [DATE]" at bounding box center [589, 275] width 309 height 13
drag, startPoint x: 559, startPoint y: 313, endPoint x: 552, endPoint y: 319, distance: 9.2
click at [551, 318] on div "Secure at least $0.5 million US dollars of new equity investment by [DATE]" at bounding box center [590, 327] width 322 height 19
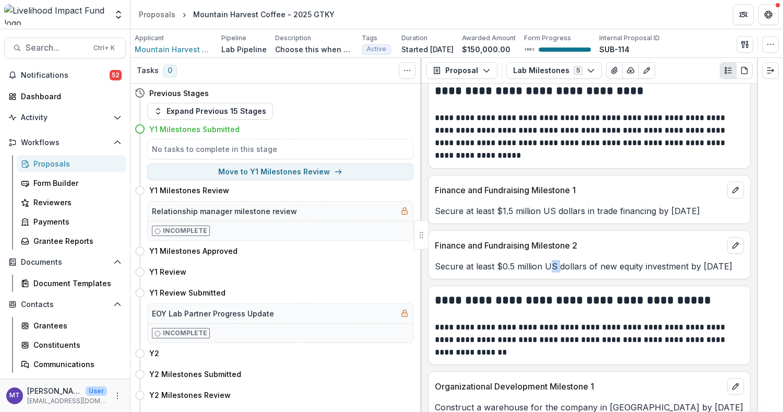
scroll to position [641, 0]
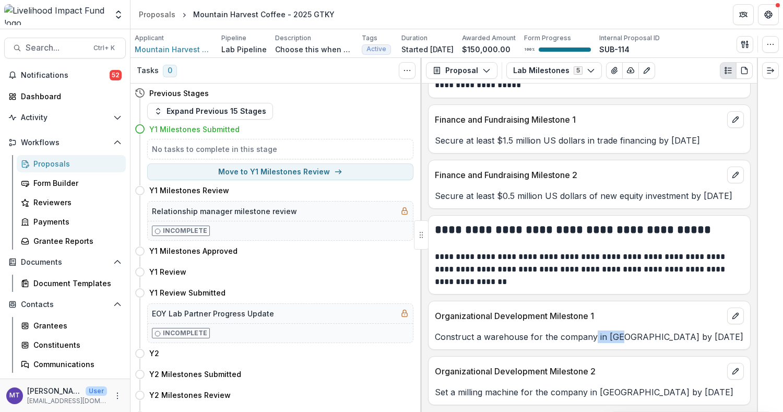
drag, startPoint x: 621, startPoint y: 345, endPoint x: 592, endPoint y: 345, distance: 29.2
click at [592, 345] on div "Organizational Development Milestone 1 Construct a warehouse for the company in…" at bounding box center [589, 325] width 323 height 49
drag, startPoint x: 556, startPoint y: 338, endPoint x: 516, endPoint y: 338, distance: 39.7
click at [516, 338] on p "Construct a warehouse for the company in [GEOGRAPHIC_DATA] by [DATE]" at bounding box center [589, 336] width 309 height 13
drag, startPoint x: 668, startPoint y: 339, endPoint x: 533, endPoint y: 335, distance: 134.7
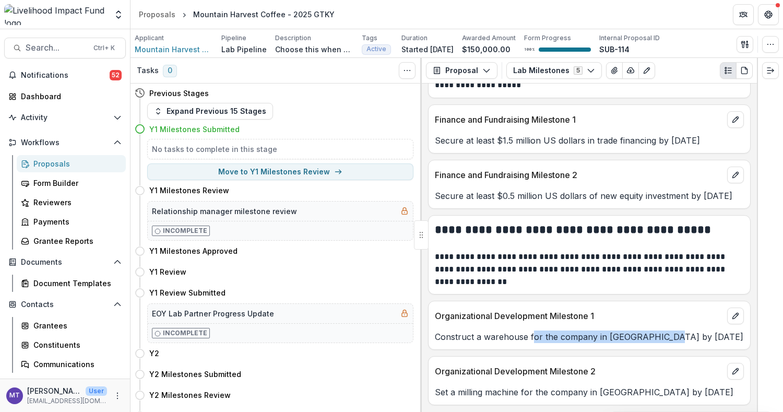
click at [533, 335] on p "Construct a warehouse for the company in [GEOGRAPHIC_DATA] by [DATE]" at bounding box center [589, 336] width 309 height 13
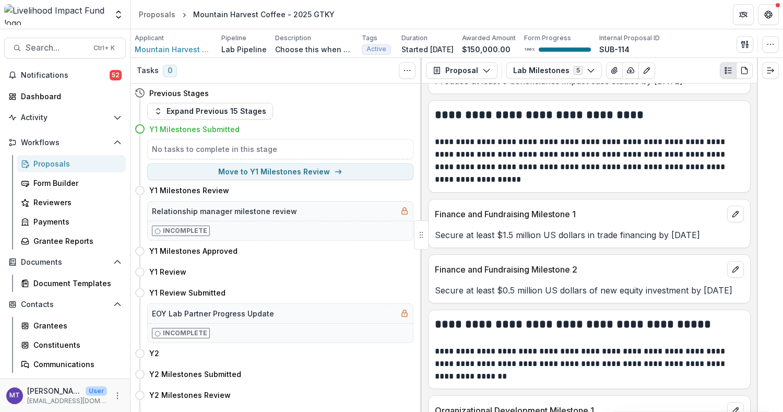
scroll to position [556, 0]
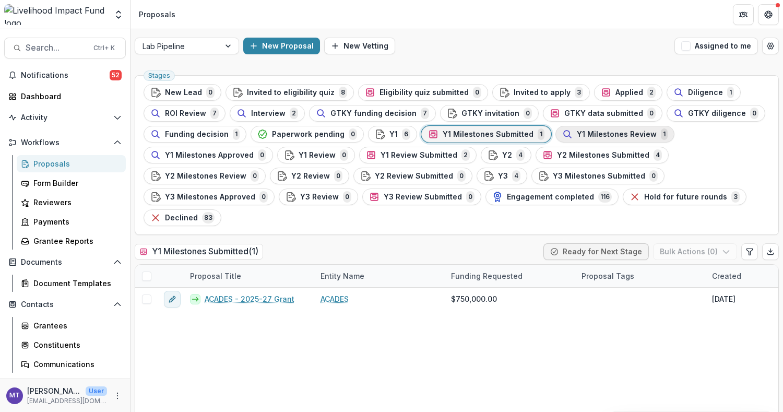
click at [609, 134] on span "Y1 Milestones Review" at bounding box center [617, 134] width 80 height 9
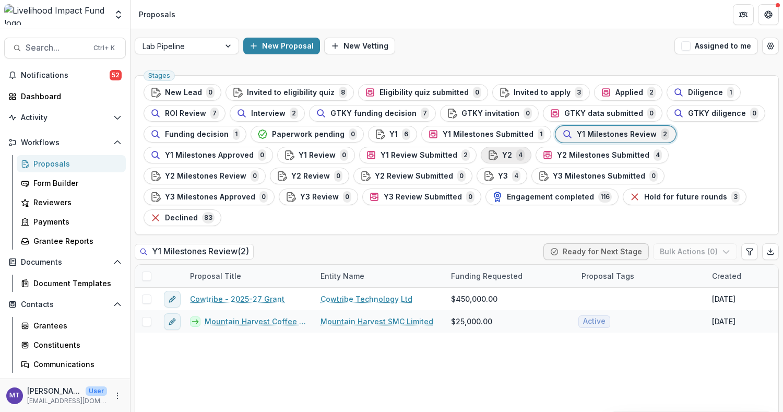
click at [503, 158] on div "Y2 4" at bounding box center [506, 154] width 37 height 11
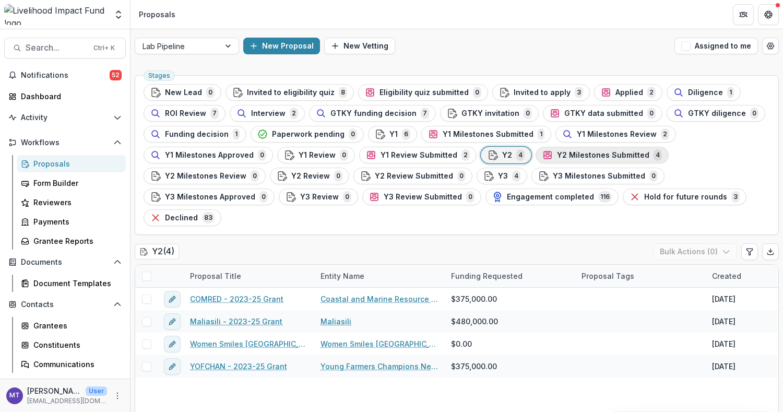
click at [560, 155] on span "Y2 Milestones Submitted" at bounding box center [603, 155] width 92 height 9
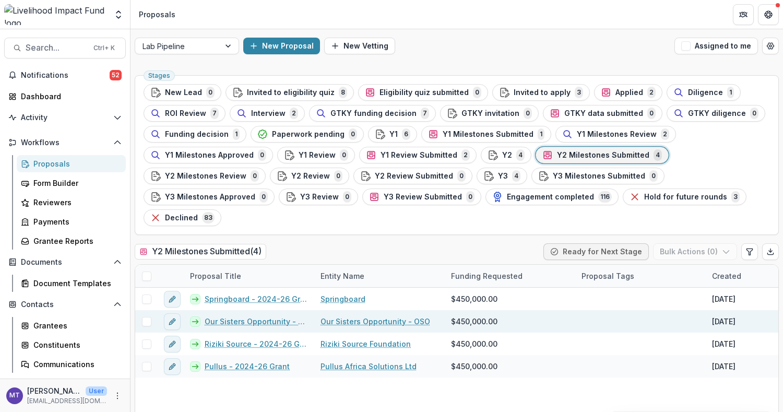
scroll to position [43, 0]
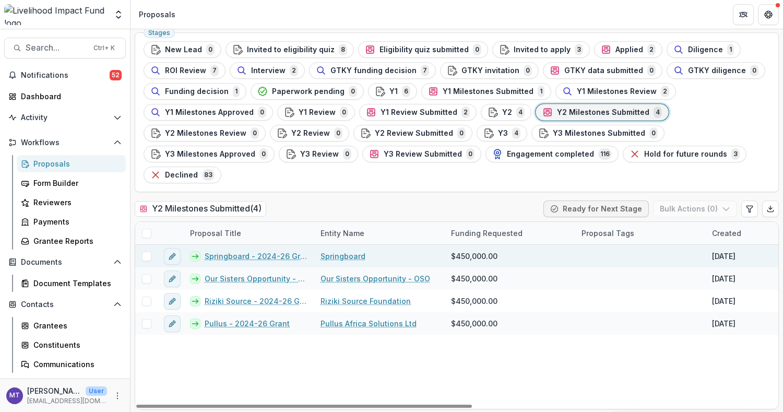
drag, startPoint x: 275, startPoint y: 256, endPoint x: 259, endPoint y: 256, distance: 15.1
click at [259, 256] on link "Springboard - 2024-26 Grant" at bounding box center [256, 256] width 103 height 11
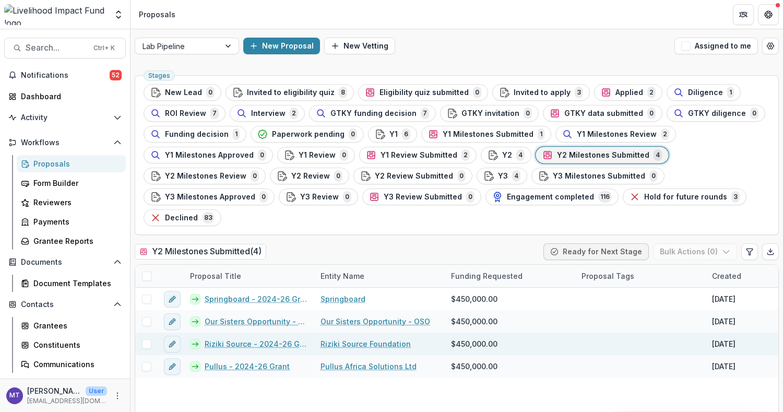
click at [254, 345] on link "Riziki Source - 2024-26 Grant" at bounding box center [256, 343] width 103 height 11
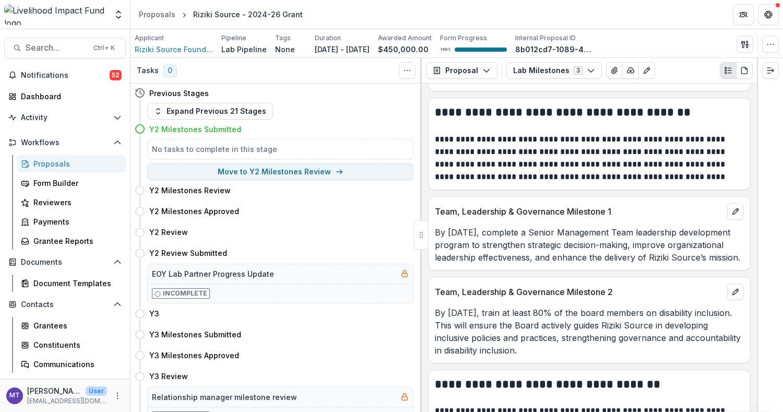
scroll to position [139, 0]
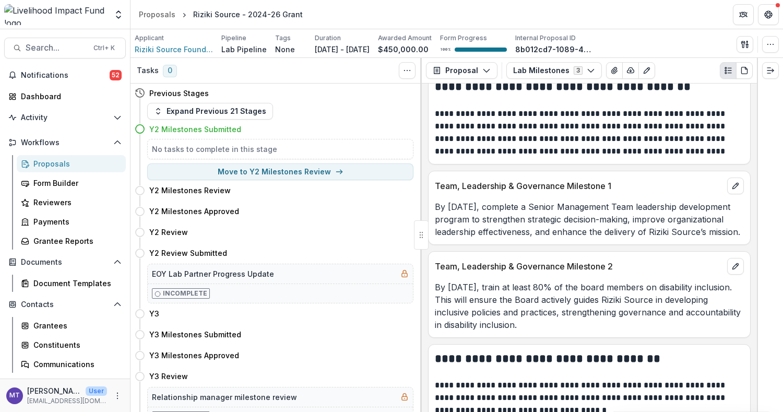
drag, startPoint x: 576, startPoint y: 321, endPoint x: 484, endPoint y: 293, distance: 96.3
click at [484, 293] on p "By [DATE], train at least 80% of the board members on disability inclusion. Thi…" at bounding box center [589, 306] width 309 height 50
click at [487, 219] on p "By [DATE], complete a Senior Management Team leadership development program to …" at bounding box center [589, 219] width 309 height 38
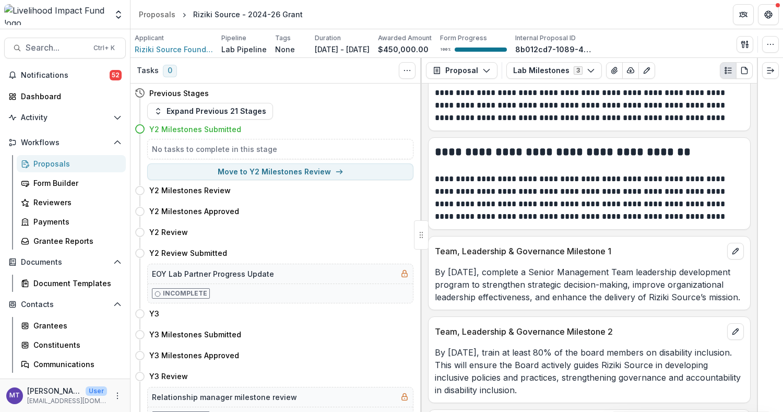
scroll to position [69, 0]
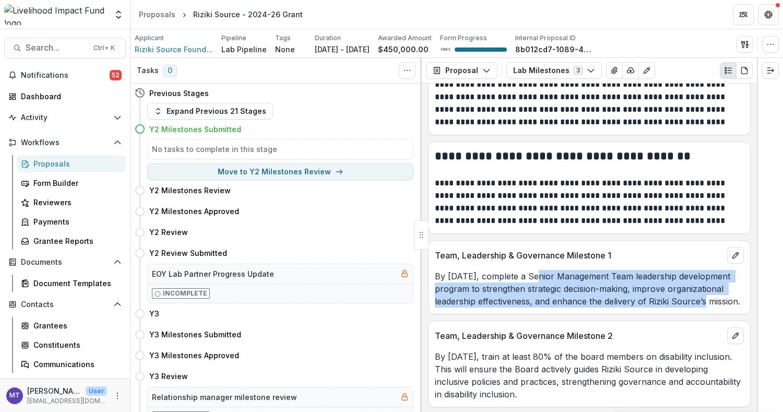
drag, startPoint x: 531, startPoint y: 275, endPoint x: 689, endPoint y: 294, distance: 158.4
click at [689, 294] on p "By [DATE], complete a Senior Management Team leadership development program to …" at bounding box center [589, 289] width 309 height 38
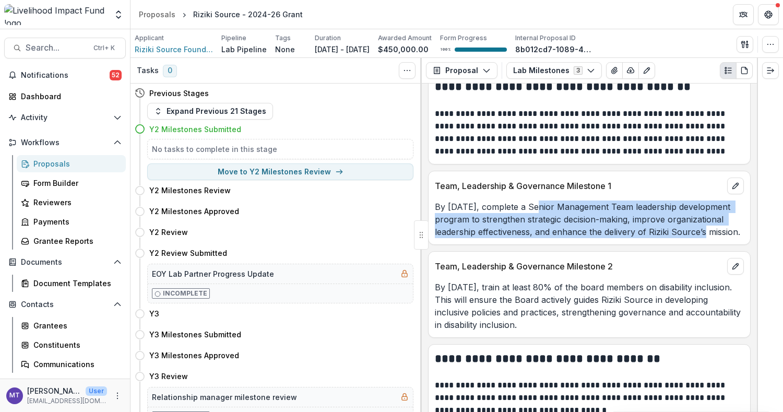
scroll to position [209, 0]
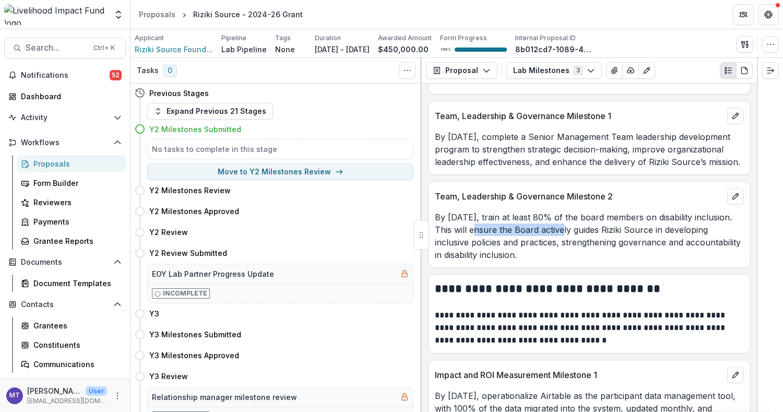
drag, startPoint x: 503, startPoint y: 222, endPoint x: 587, endPoint y: 230, distance: 84.5
click at [587, 230] on p "By [DATE], train at least 80% of the board members on disability inclusion. Thi…" at bounding box center [589, 236] width 309 height 50
click at [599, 231] on p "By [DATE], train at least 80% of the board members on disability inclusion. Thi…" at bounding box center [589, 236] width 309 height 50
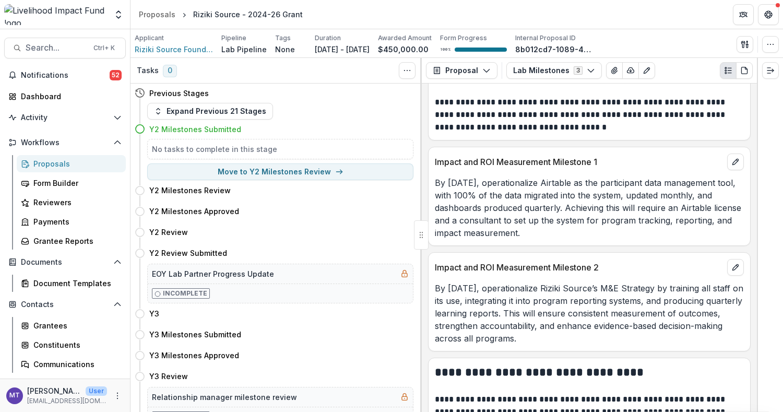
scroll to position [418, 0]
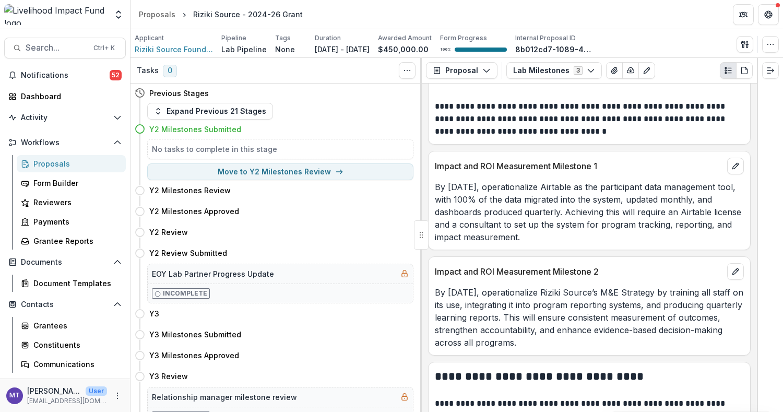
drag, startPoint x: 598, startPoint y: 232, endPoint x: 539, endPoint y: 176, distance: 81.6
click at [539, 176] on div "By [DATE], operationalize Airtable as the participant data management tool, wit…" at bounding box center [590, 208] width 322 height 69
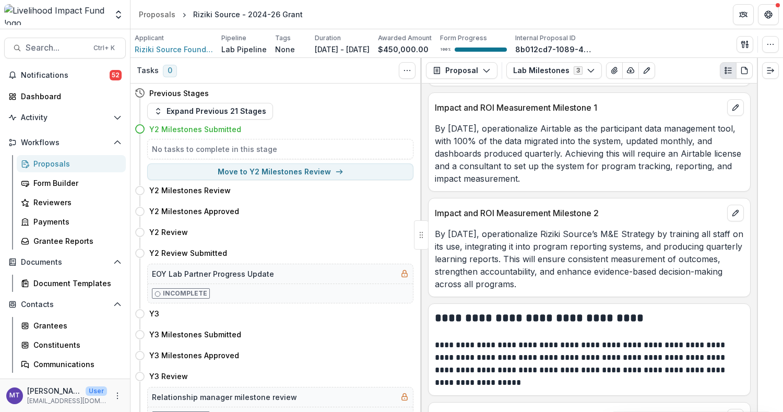
scroll to position [487, 0]
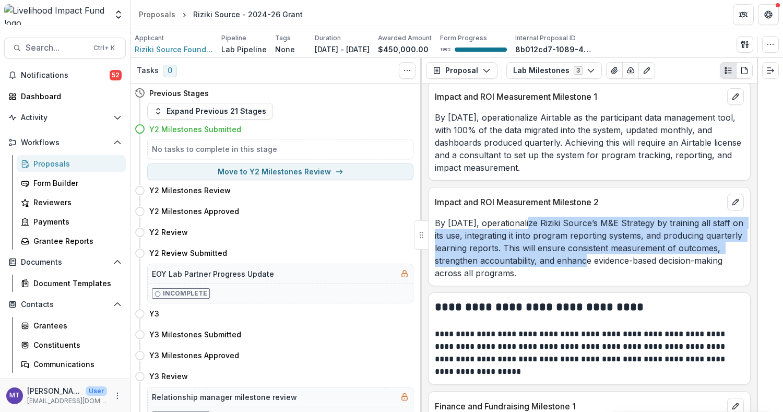
drag, startPoint x: 526, startPoint y: 224, endPoint x: 607, endPoint y: 260, distance: 89.3
click at [607, 260] on p "By [DATE], operationalize Riziki Source’s M&E Strategy by training all staff on…" at bounding box center [589, 248] width 309 height 63
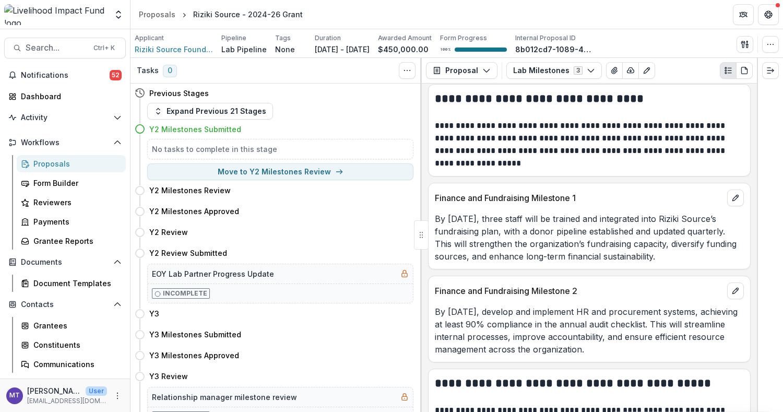
scroll to position [696, 0]
click at [550, 242] on p "By [DATE], three staff will be trained and integrated into Riziki Source’s fund…" at bounding box center [589, 237] width 309 height 50
drag, startPoint x: 669, startPoint y: 251, endPoint x: 433, endPoint y: 211, distance: 239.7
click at [432, 212] on div "By [DATE], three staff will be trained and integrated into Riziki Source’s fund…" at bounding box center [590, 237] width 322 height 50
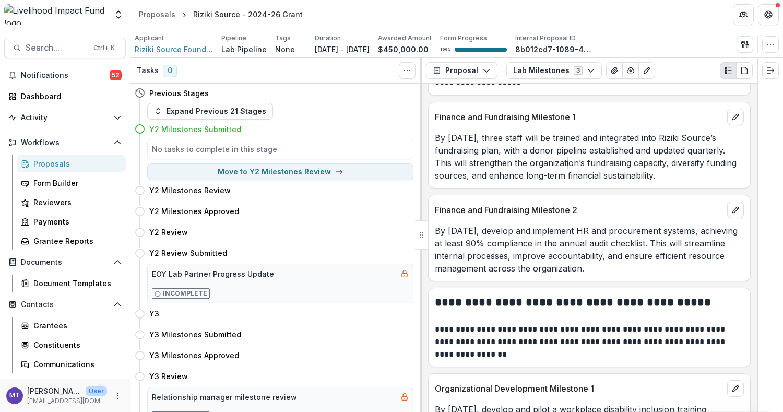
scroll to position [765, 0]
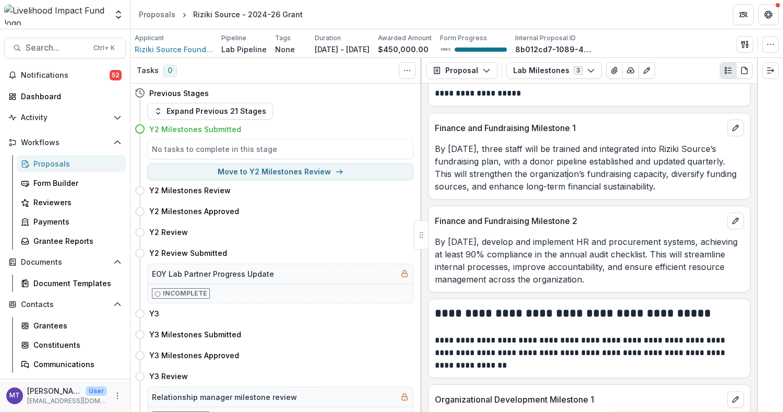
drag, startPoint x: 648, startPoint y: 274, endPoint x: 496, endPoint y: 243, distance: 154.9
click at [496, 243] on p "By [DATE], develop and implement HR and procurement systems, achieving at least…" at bounding box center [589, 260] width 309 height 50
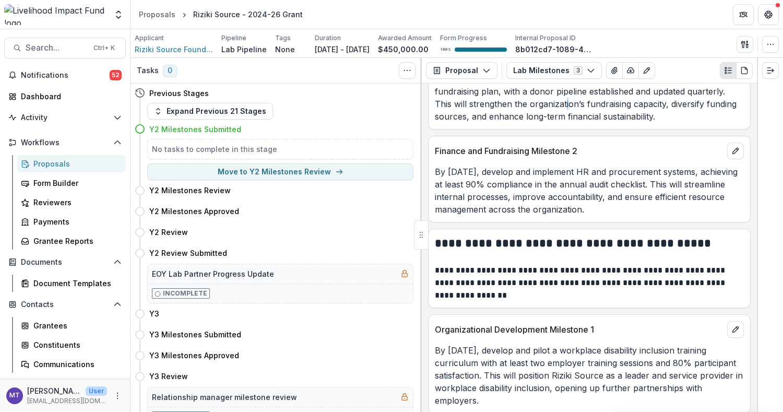
click at [572, 189] on p "By [DATE], develop and implement HR and procurement systems, achieving at least…" at bounding box center [589, 190] width 309 height 50
drag, startPoint x: 628, startPoint y: 203, endPoint x: 471, endPoint y: 182, distance: 158.6
click at [434, 159] on div "By [DATE], develop and implement HR and procurement systems, achieving at least…" at bounding box center [590, 187] width 322 height 56
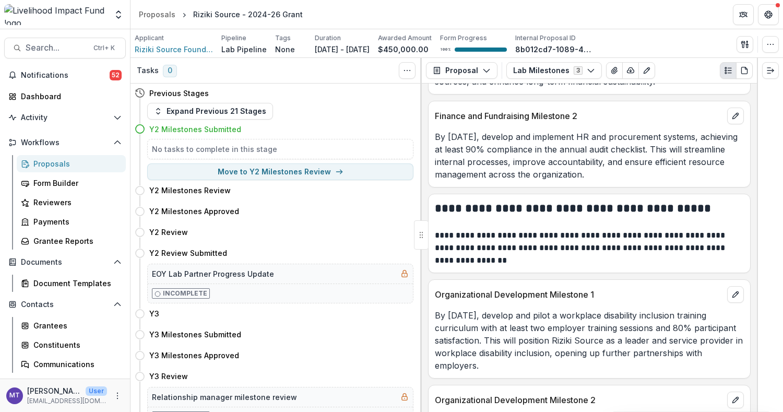
scroll to position [941, 0]
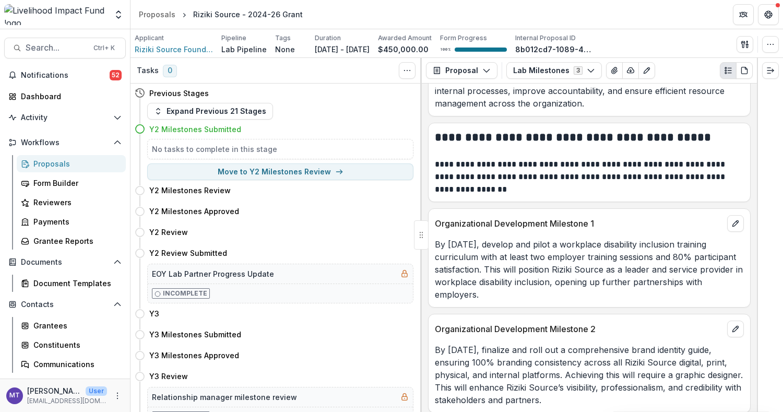
click at [490, 246] on p "By [DATE], develop and pilot a workplace disability inclusion training curricul…" at bounding box center [589, 269] width 309 height 63
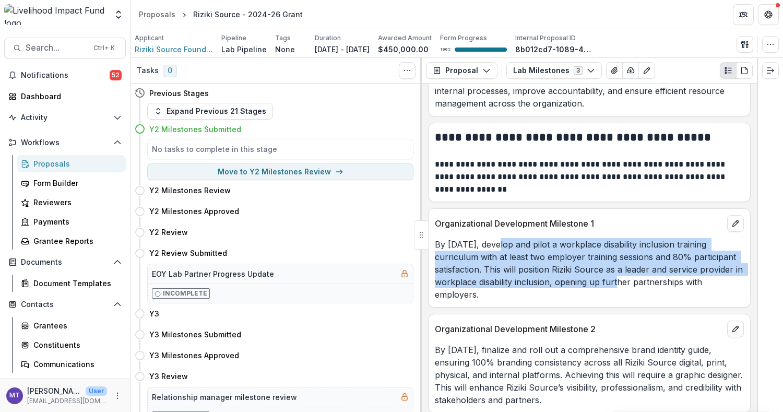
drag, startPoint x: 498, startPoint y: 236, endPoint x: 611, endPoint y: 280, distance: 121.0
click at [611, 280] on p "By [DATE], develop and pilot a workplace disability inclusion training curricul…" at bounding box center [589, 269] width 309 height 63
drag, startPoint x: 612, startPoint y: 390, endPoint x: 517, endPoint y: 338, distance: 107.9
click at [511, 343] on p "By [DATE], finalize and roll out a comprehensive brand identity guide, ensuring…" at bounding box center [589, 374] width 309 height 63
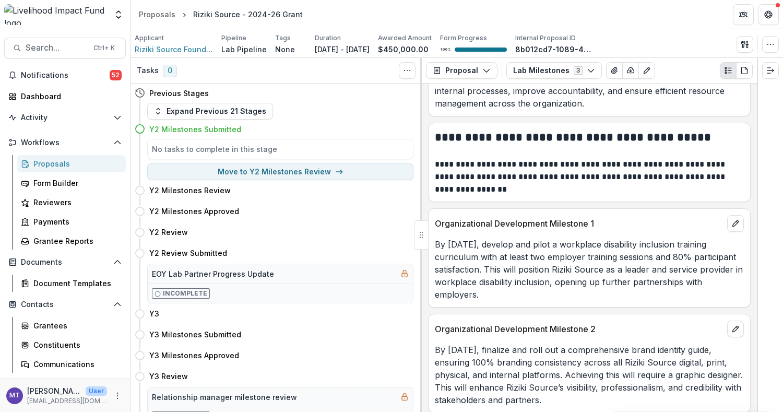
click at [553, 260] on p "By [DATE], develop and pilot a workplace disability inclusion training curricul…" at bounding box center [589, 269] width 309 height 63
click at [283, 175] on button "Move to Y2 Milestones Review" at bounding box center [280, 171] width 266 height 17
select select "**********"
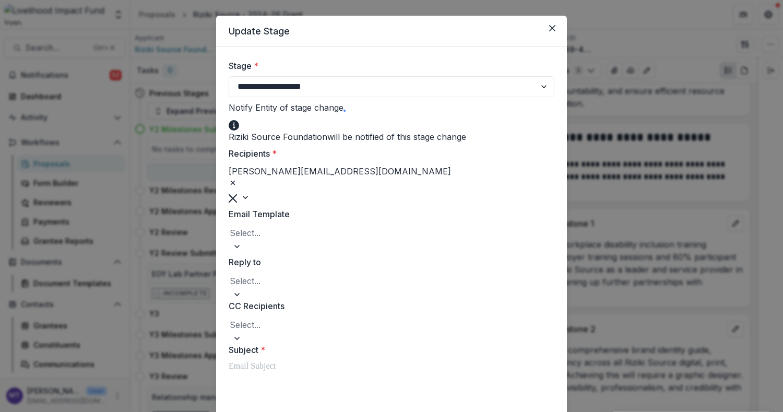
scroll to position [0, 0]
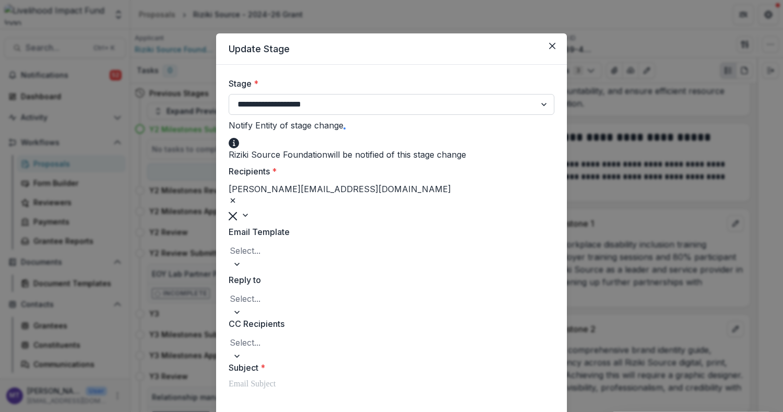
click at [490, 110] on select "**********" at bounding box center [392, 104] width 326 height 21
click at [558, 46] on button "Close" at bounding box center [552, 46] width 17 height 17
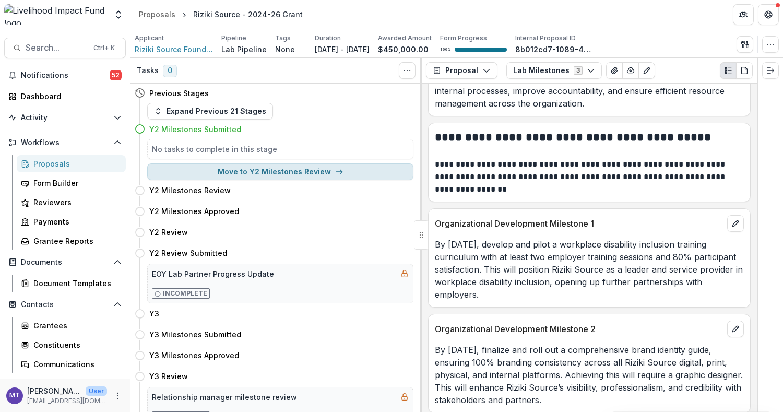
click at [340, 173] on button "Move to Y2 Milestones Review" at bounding box center [280, 171] width 266 height 17
select select "**********"
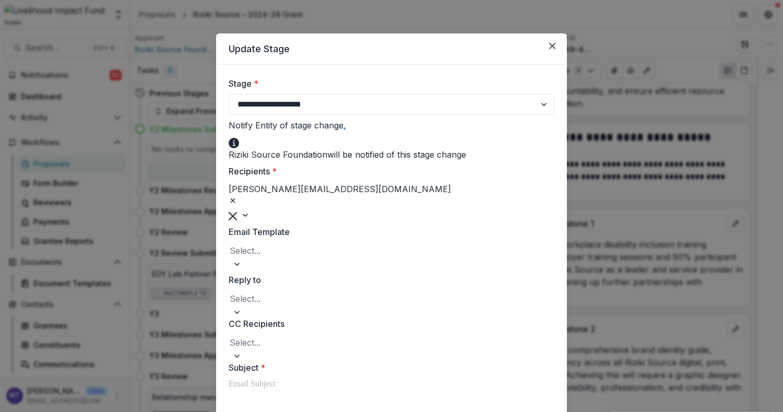
click at [546, 46] on button "Close" at bounding box center [552, 46] width 17 height 17
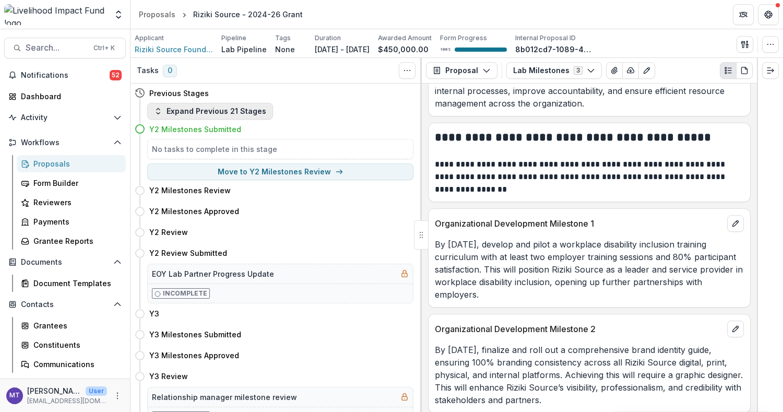
click at [241, 116] on button "Expand Previous 21 Stages" at bounding box center [210, 111] width 126 height 17
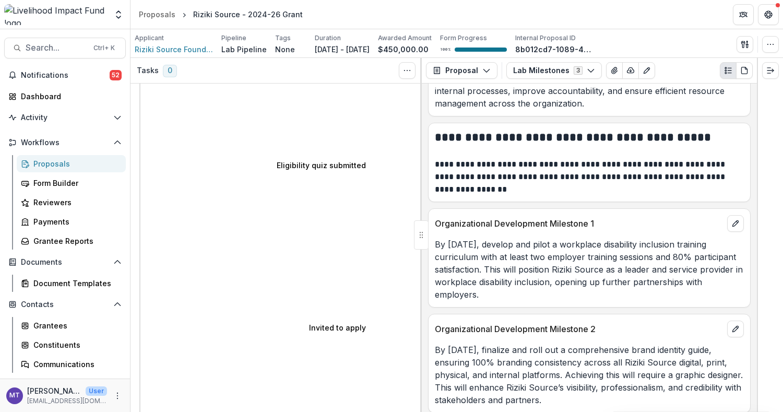
scroll to position [348, 0]
click at [159, 19] on div "Proposals" at bounding box center [157, 14] width 37 height 11
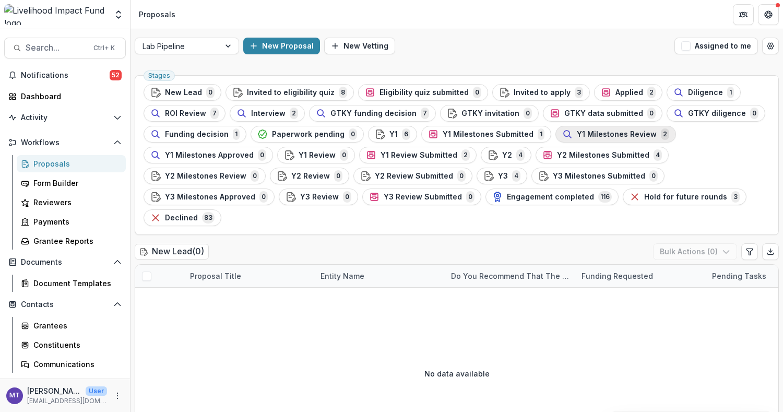
click at [602, 140] on button "Y1 Milestones Review 2" at bounding box center [615, 134] width 121 height 17
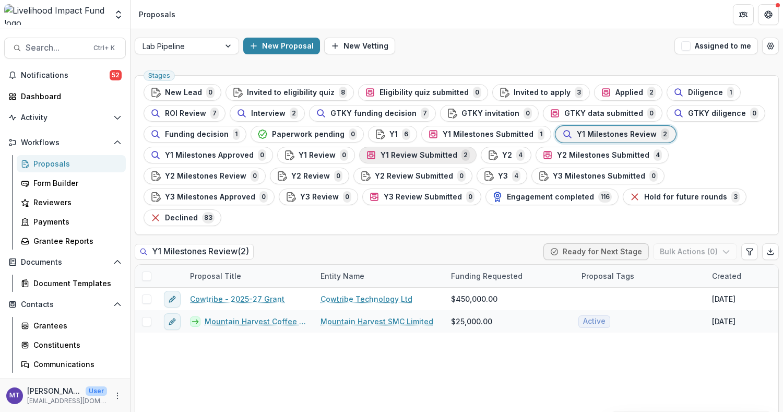
click at [397, 154] on span "Y1 Review Submitted" at bounding box center [419, 155] width 77 height 9
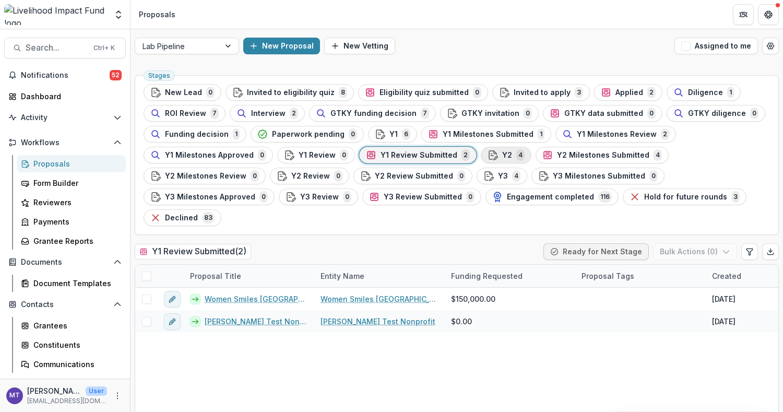
click at [502, 156] on span "Y2" at bounding box center [507, 155] width 10 height 9
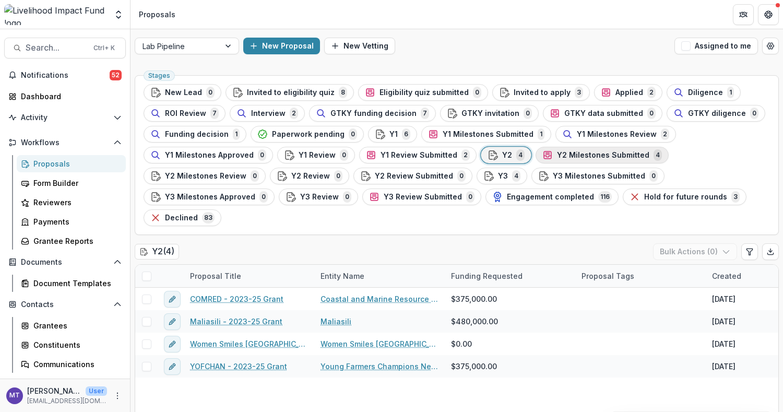
click at [595, 157] on span "Y2 Milestones Submitted" at bounding box center [603, 155] width 92 height 9
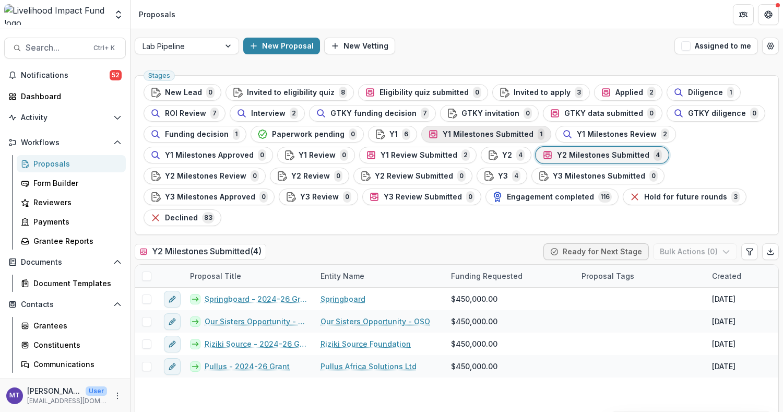
click at [507, 136] on span "Y1 Milestones Submitted" at bounding box center [488, 134] width 91 height 9
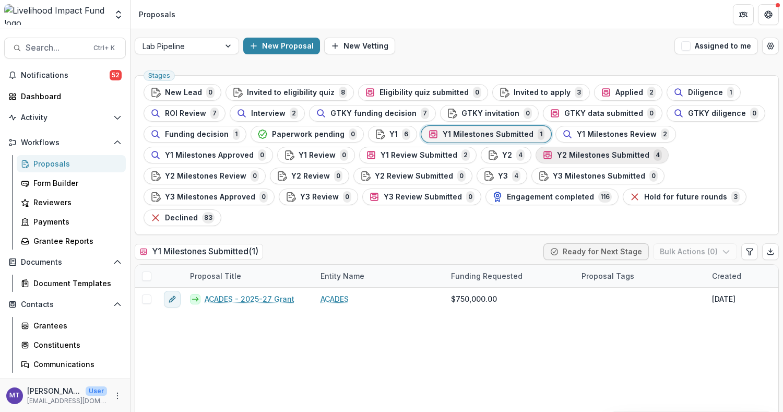
click at [576, 153] on span "Y2 Milestones Submitted" at bounding box center [603, 155] width 92 height 9
